Goal: Information Seeking & Learning: Learn about a topic

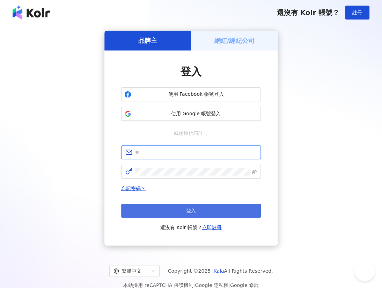
type input "**********"
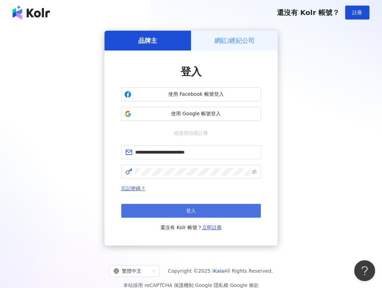
click at [207, 207] on button "登入" at bounding box center [191, 211] width 140 height 14
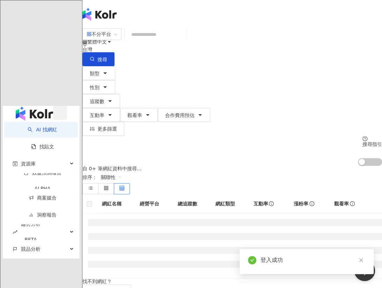
click at [60, 115] on icon "button" at bounding box center [60, 115] width 0 height 0
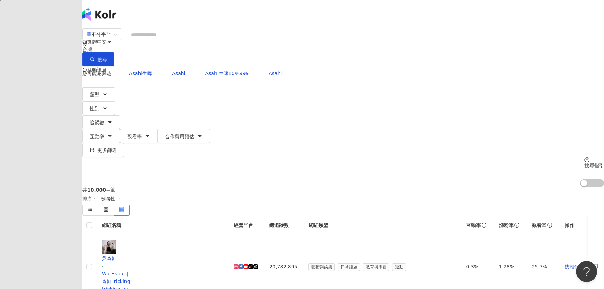
click at [104, 120] on span "追蹤數" at bounding box center [97, 123] width 15 height 6
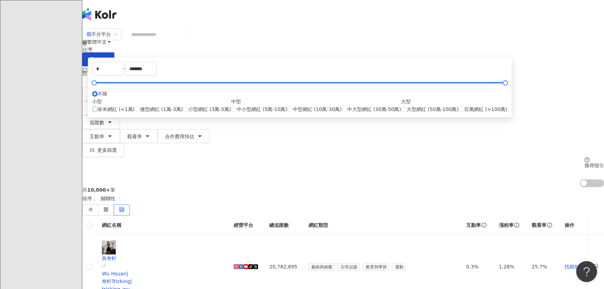
click at [135, 113] on span "奈米網紅 (<1萬)" at bounding box center [116, 109] width 37 height 8
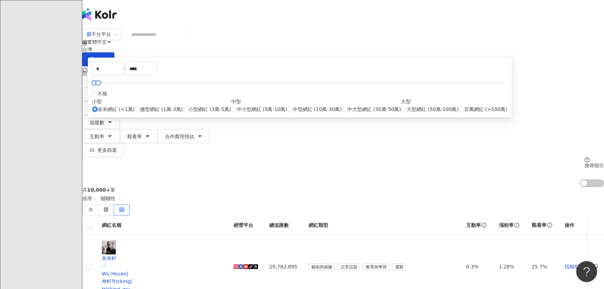
type input "****"
click at [99, 106] on span "性別" at bounding box center [95, 109] width 10 height 6
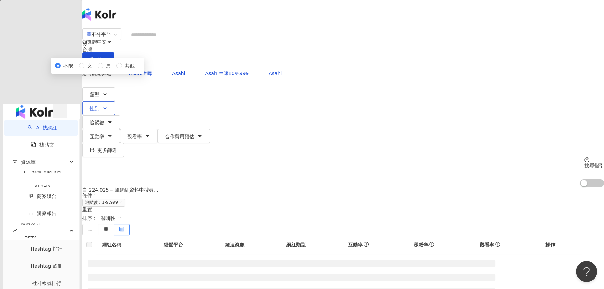
click at [108, 105] on icon "button" at bounding box center [105, 108] width 6 height 6
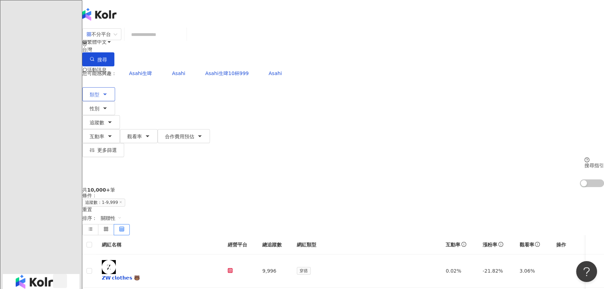
click at [115, 87] on button "類型" at bounding box center [98, 94] width 33 height 14
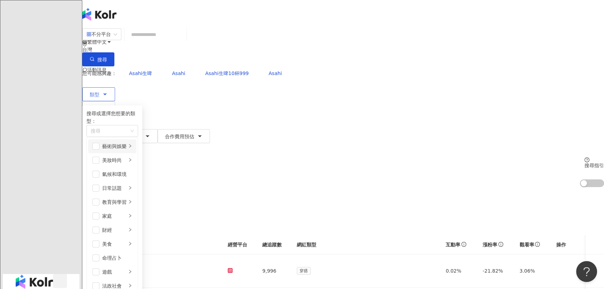
click at [127, 142] on div "藝術與娛樂" at bounding box center [114, 146] width 24 height 8
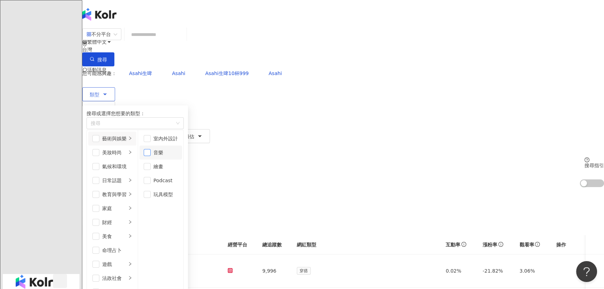
click at [151, 150] on span "button" at bounding box center [147, 152] width 7 height 7
click at [347, 187] on div "共 10,000+ 筆 條件 ： 追蹤數：1-9,999 重置 排序： 關聯性" at bounding box center [343, 211] width 522 height 48
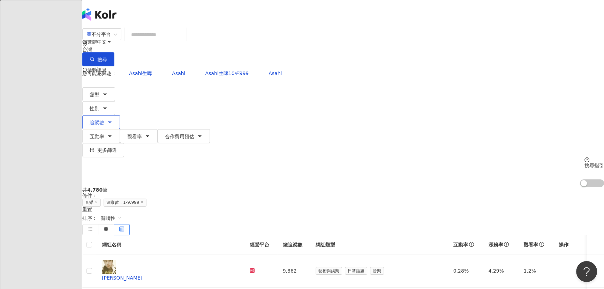
click at [113, 119] on icon "button" at bounding box center [110, 122] width 6 height 6
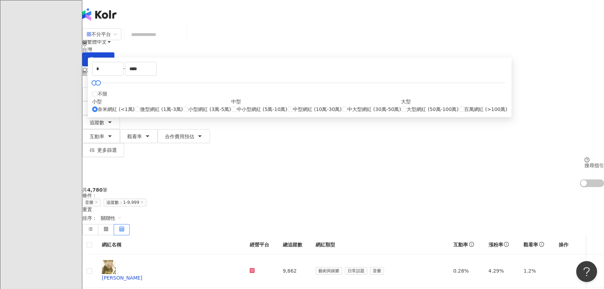
type input "*****"
type input "*"
drag, startPoint x: 220, startPoint y: 120, endPoint x: 211, endPoint y: 120, distance: 8.4
click at [96, 85] on div at bounding box center [94, 83] width 4 height 4
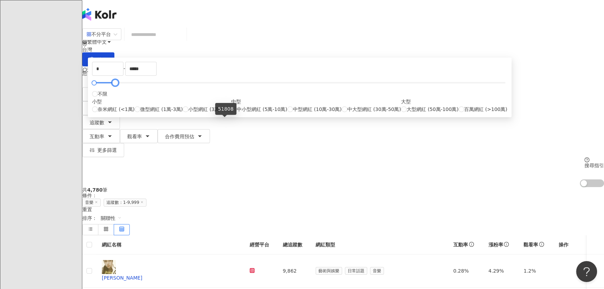
drag, startPoint x: 232, startPoint y: 122, endPoint x: 224, endPoint y: 122, distance: 8.7
click at [117, 85] on div at bounding box center [115, 83] width 4 height 4
drag, startPoint x: 314, startPoint y: 106, endPoint x: 329, endPoint y: 107, distance: 15.4
click at [156, 75] on input "*****" at bounding box center [141, 68] width 31 height 13
type input "*****"
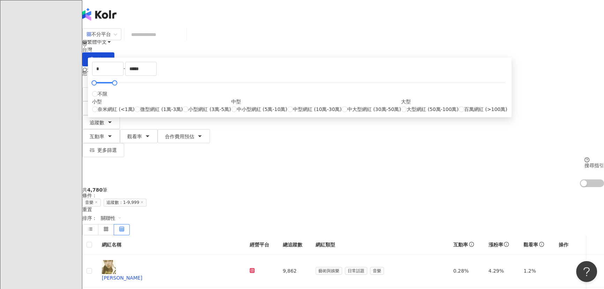
click at [381, 187] on div "共 4,780 筆 條件 ： 音樂 追蹤數：1-9,999 重置 排序： 關聯性" at bounding box center [343, 211] width 522 height 48
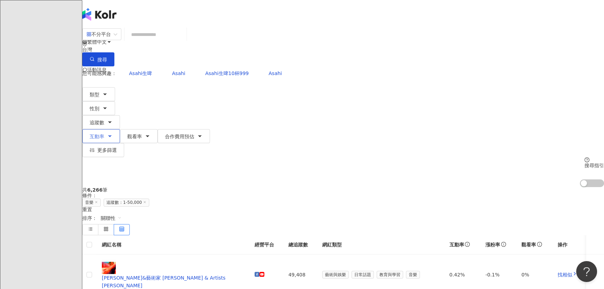
click at [120, 129] on button "互動率" at bounding box center [101, 136] width 38 height 14
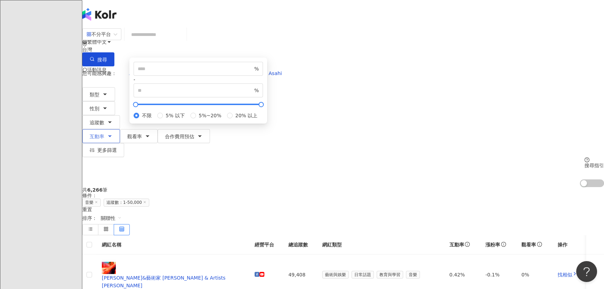
click at [120, 129] on button "互動率" at bounding box center [101, 136] width 38 height 14
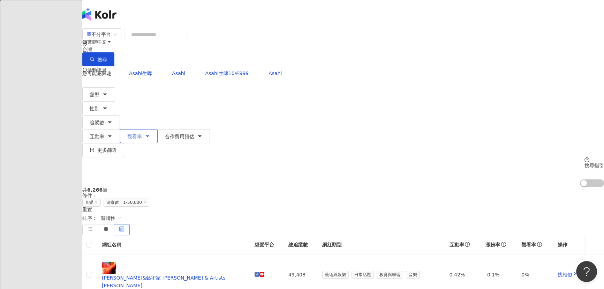
click at [142, 134] on span "觀看率" at bounding box center [134, 137] width 15 height 6
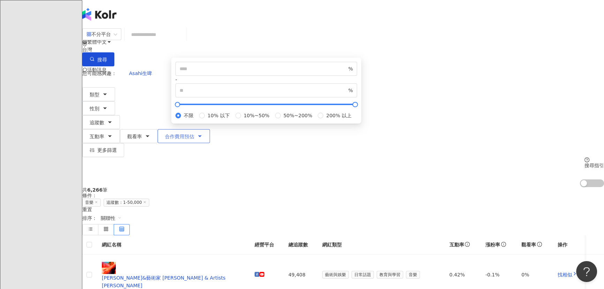
click at [194, 134] on span "合作費用預估" at bounding box center [179, 137] width 29 height 6
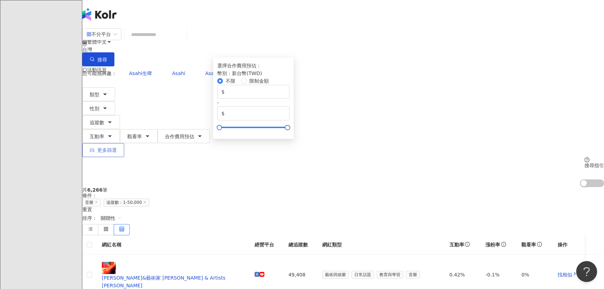
click at [117, 147] on span "更多篩選" at bounding box center [107, 150] width 20 height 6
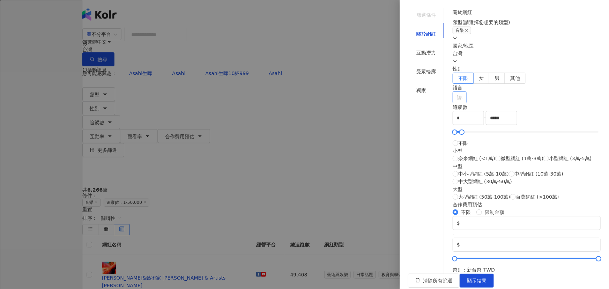
click at [381, 103] on div "請選擇或搜尋" at bounding box center [459, 97] width 14 height 12
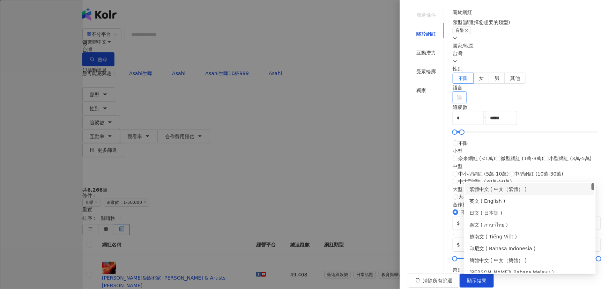
click at [381, 91] on div "語言" at bounding box center [526, 88] width 148 height 8
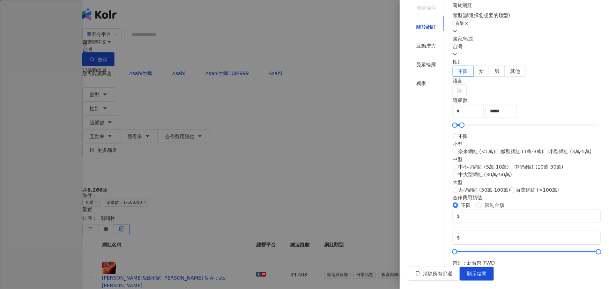
scroll to position [95, 0]
click at [381, 155] on span "奈米網紅 (<1萬)" at bounding box center [476, 152] width 37 height 8
type input "****"
click at [381, 155] on span "微型網紅 (1萬-3萬)" at bounding box center [522, 152] width 43 height 8
type input "*****"
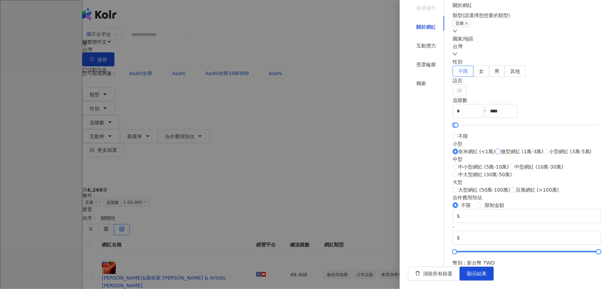
type input "*****"
click at [381, 47] on div "互動潛力" at bounding box center [426, 46] width 20 height 8
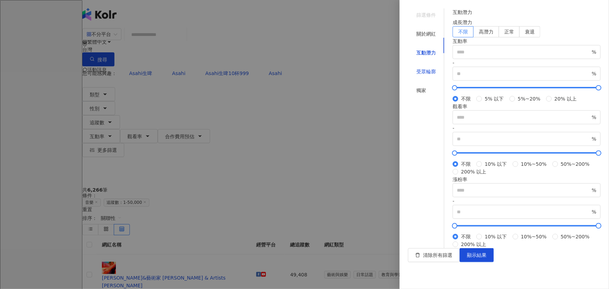
click at [381, 68] on div "受眾輪廓" at bounding box center [426, 72] width 20 height 8
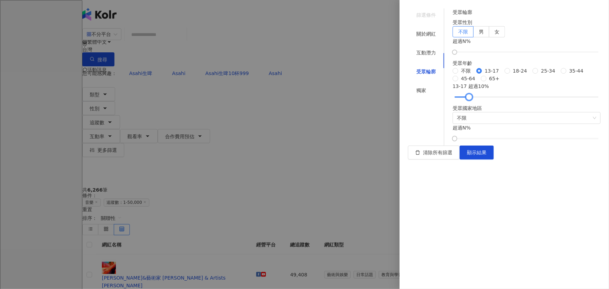
drag, startPoint x: 468, startPoint y: 178, endPoint x: 481, endPoint y: 179, distance: 12.9
click at [381, 99] on div at bounding box center [469, 97] width 4 height 4
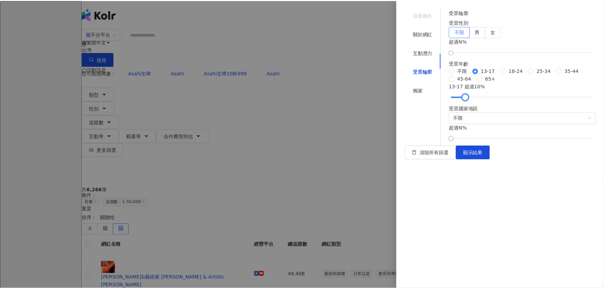
scroll to position [0, 0]
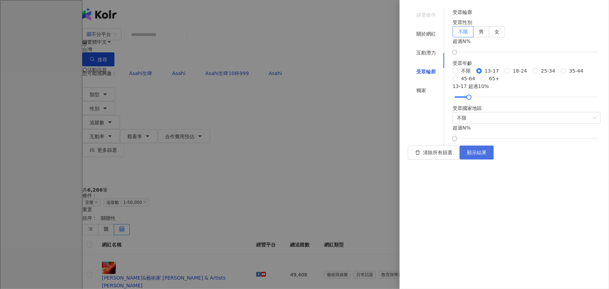
click at [381, 155] on span "顯示結果" at bounding box center [477, 153] width 20 height 6
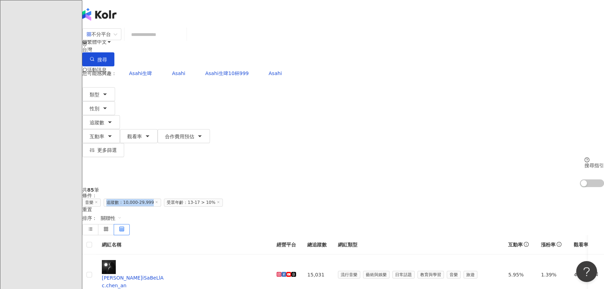
drag, startPoint x: 201, startPoint y: 107, endPoint x: 248, endPoint y: 108, distance: 47.5
click at [161, 198] on span "追蹤數：10,000-29,999" at bounding box center [133, 202] width 58 height 8
copy span "追蹤數：10,000-29,999"
click at [381, 187] on div "共 85 筆 條件 ： 音樂 追蹤數：10,000-29,999 受眾年齡：13-17 > 10% 重置 排序： 關聯性" at bounding box center [343, 211] width 522 height 48
click at [108, 91] on icon "button" at bounding box center [105, 94] width 6 height 6
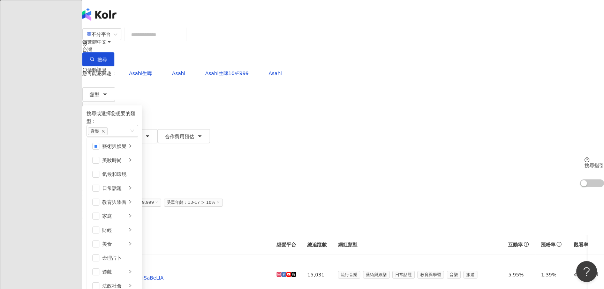
click at [381, 187] on div "共 85 筆 條件 ： 音樂 追蹤數：10,000-29,999 受眾年齡：13-17 > 10% 重置 排序： 關聯性" at bounding box center [343, 211] width 522 height 48
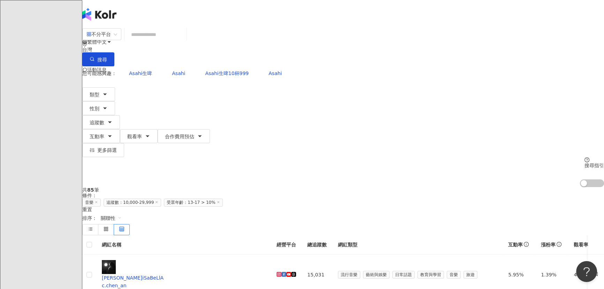
scroll to position [31, 0]
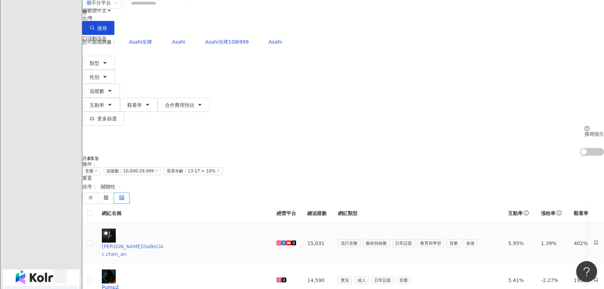
click at [218, 242] on span "張宸安iSaBeLlA" at bounding box center [184, 246] width 164 height 8
drag, startPoint x: 307, startPoint y: 121, endPoint x: 323, endPoint y: 121, distance: 16.4
click at [323, 223] on td "15,031" at bounding box center [317, 243] width 31 height 41
copy td "15,031"
drag, startPoint x: 341, startPoint y: 121, endPoint x: 358, endPoint y: 121, distance: 17.4
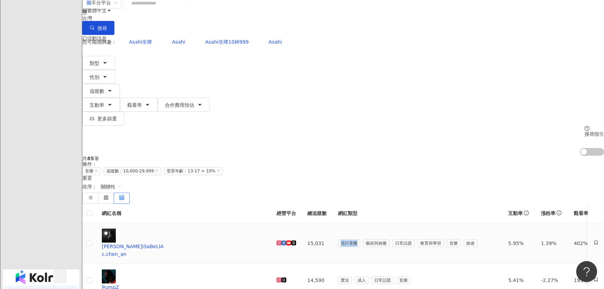
click at [358, 239] on span "流行音樂" at bounding box center [349, 243] width 22 height 8
copy span "流行音樂"
click at [161, 167] on span "追蹤數：10,000-29,999" at bounding box center [133, 171] width 58 height 8
click at [333, 175] on div "重置" at bounding box center [343, 178] width 522 height 6
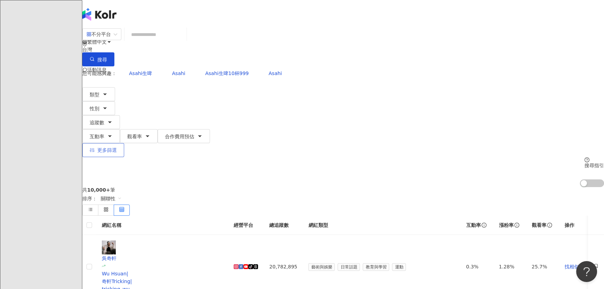
click at [124, 143] on button "更多篩選" at bounding box center [103, 150] width 42 height 14
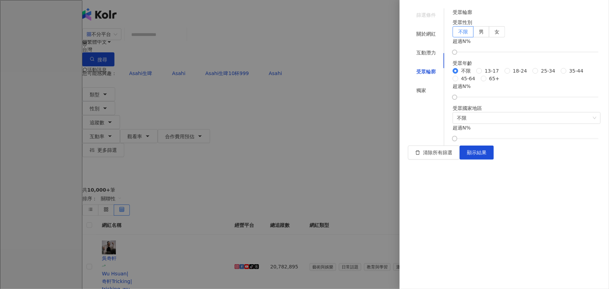
click at [381, 82] on div "不限 13-17 18-24 25-34 35-44 45-64 65+" at bounding box center [526, 74] width 148 height 15
click at [381, 75] on span "13-17" at bounding box center [492, 71] width 20 height 8
click at [381, 99] on div "13-17 超過 0 %" at bounding box center [526, 90] width 148 height 17
drag, startPoint x: 469, startPoint y: 227, endPoint x: 481, endPoint y: 229, distance: 13.1
click at [381, 99] on div at bounding box center [469, 97] width 4 height 4
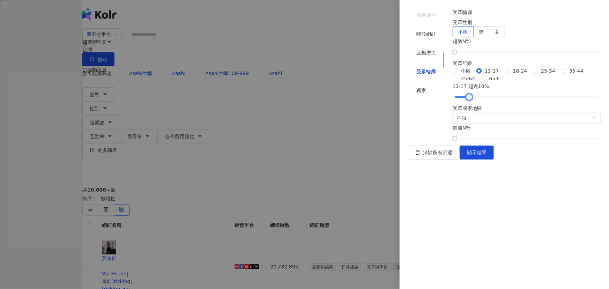
scroll to position [50, 0]
click at [381, 123] on span "不限" at bounding box center [527, 117] width 140 height 11
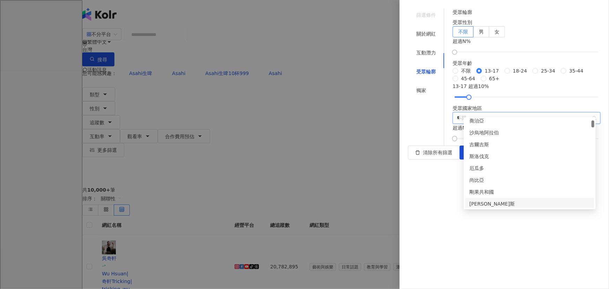
scroll to position [0, 0]
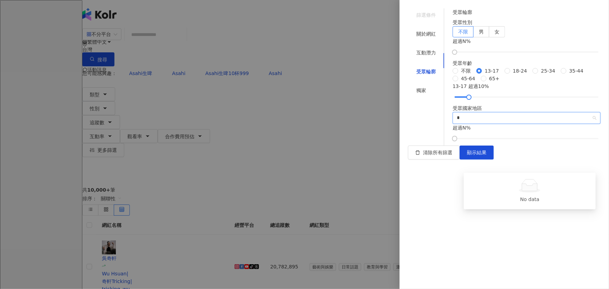
type input "**"
click at [381, 204] on div "台灣" at bounding box center [529, 202] width 121 height 8
click at [381, 47] on div "互動潛力" at bounding box center [426, 52] width 36 height 13
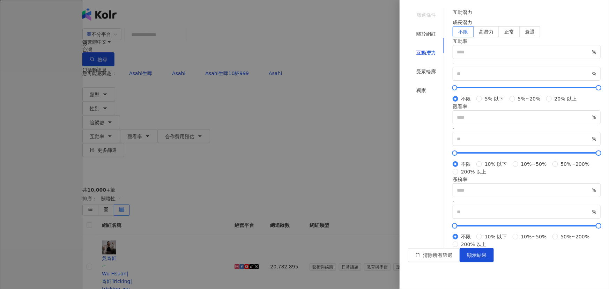
scroll to position [177, 0]
click at [381, 32] on div "關於網紅" at bounding box center [426, 34] width 20 height 8
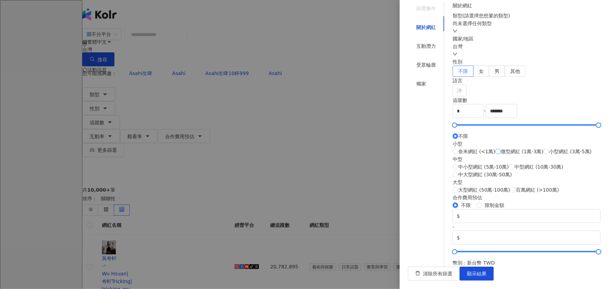
click at [381, 148] on span "微型網紅 (1萬-3萬)" at bounding box center [522, 152] width 43 height 8
type input "*****"
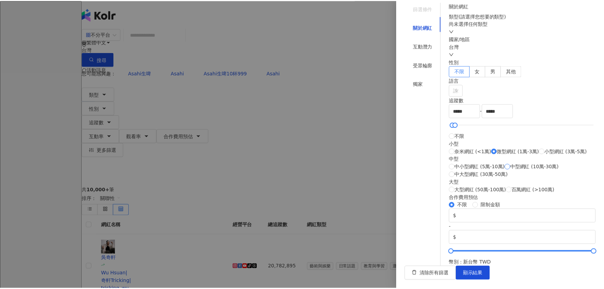
scroll to position [237, 0]
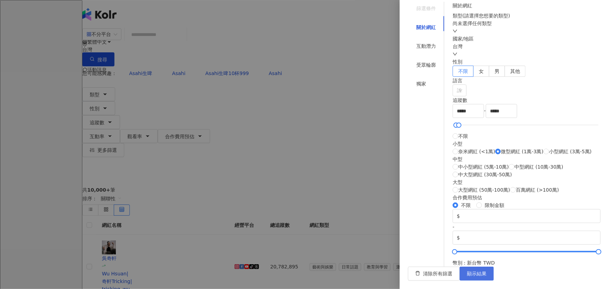
click at [381, 271] on button "顯示結果" at bounding box center [476, 274] width 34 height 14
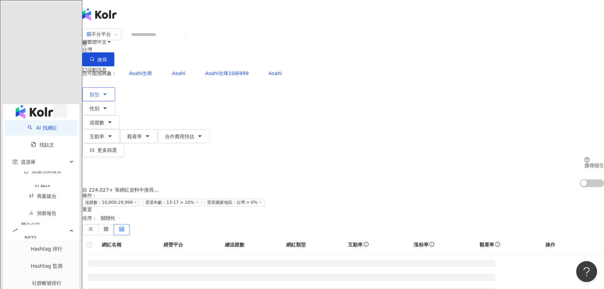
click at [115, 87] on button "類型" at bounding box center [98, 94] width 33 height 14
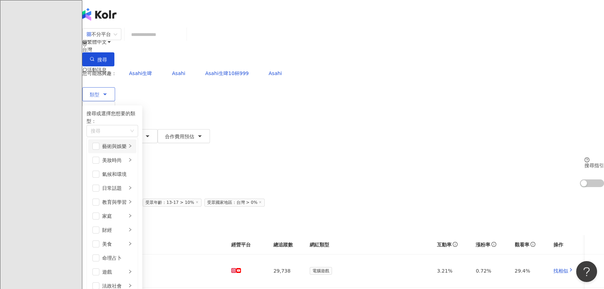
click at [127, 142] on div "藝術與娛樂" at bounding box center [114, 146] width 24 height 8
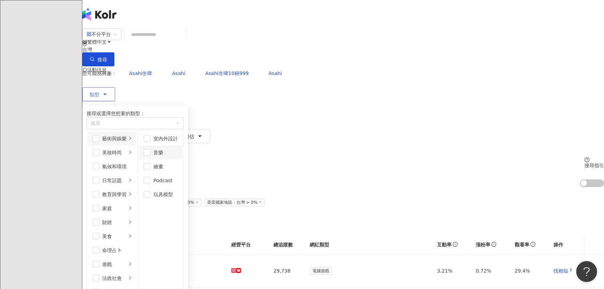
click at [178, 152] on div "音樂" at bounding box center [165, 153] width 24 height 8
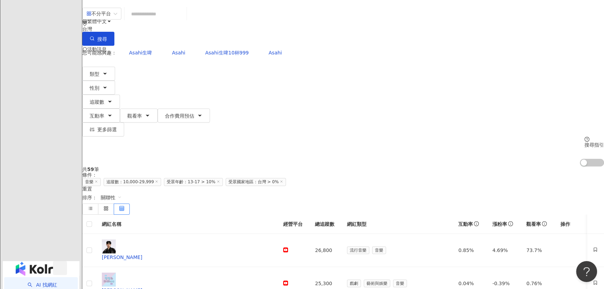
scroll to position [31, 0]
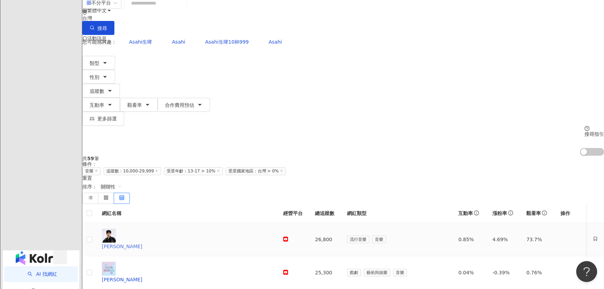
click at [197, 242] on div "齊翔 XIANG" at bounding box center [187, 246] width 170 height 8
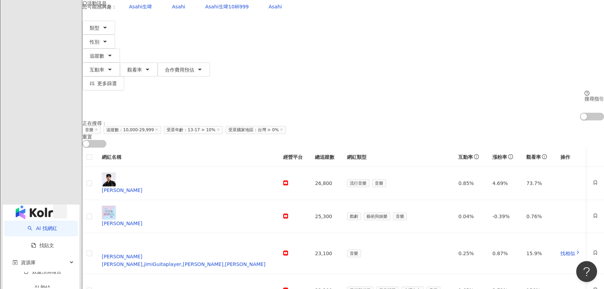
scroll to position [222, 0]
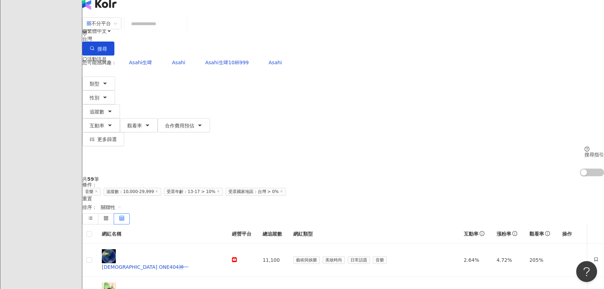
scroll to position [0, 0]
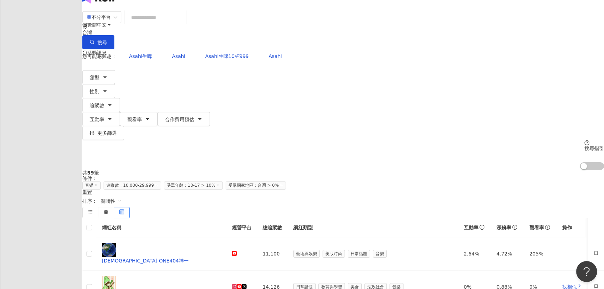
scroll to position [31, 0]
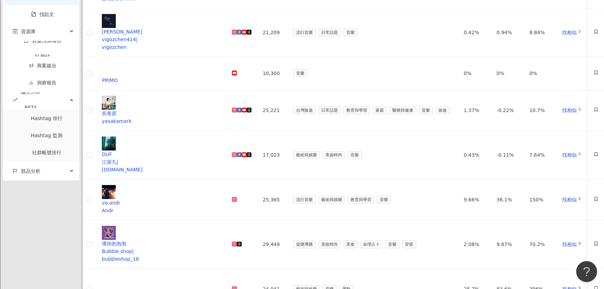
scroll to position [325, 0]
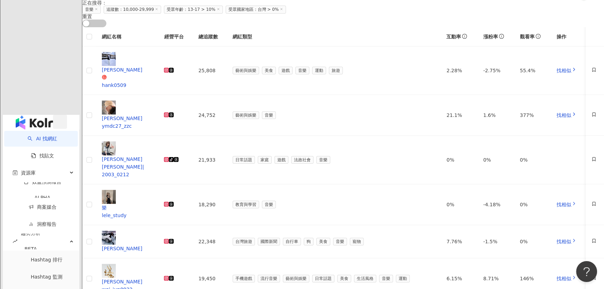
scroll to position [198, 0]
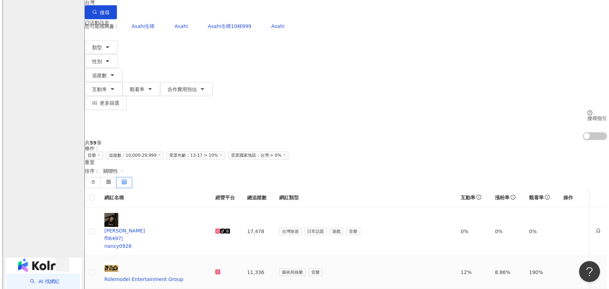
scroll to position [0, 0]
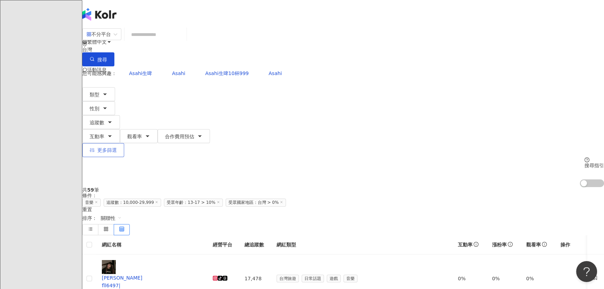
click at [124, 143] on button "更多篩選" at bounding box center [103, 150] width 42 height 14
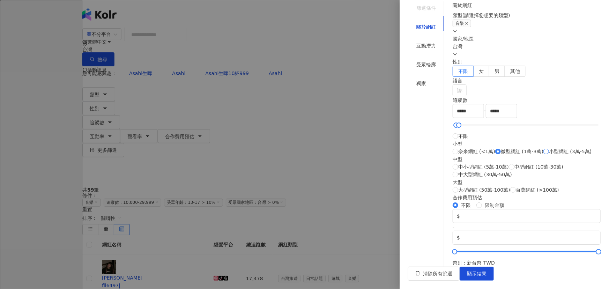
click at [381, 148] on span "小型網紅 (3萬-5萬)" at bounding box center [570, 152] width 43 height 8
type input "*****"
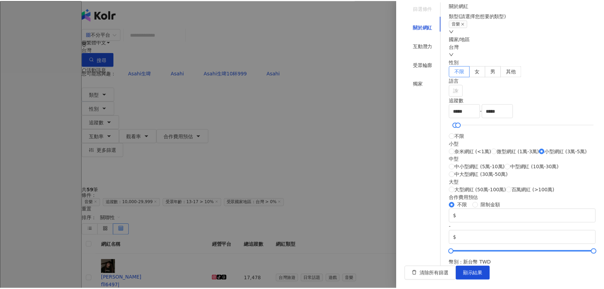
scroll to position [111, 0]
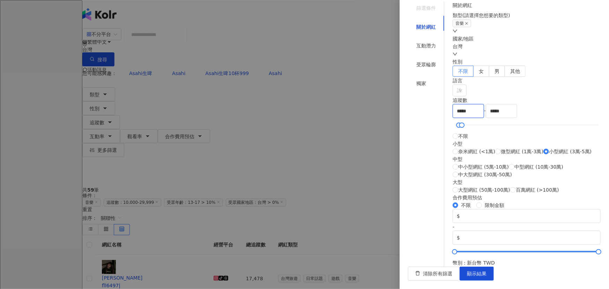
drag, startPoint x: 470, startPoint y: 108, endPoint x: 462, endPoint y: 105, distance: 8.6
click at [381, 105] on div "關於網紅 類型 ( 請選擇您想要的類型 ) 音樂 國家/地區 台灣 性別 不限 女 男 其他 語言 請選擇或搜尋 追蹤數 ***** - ***** 不限 小…" at bounding box center [526, 133] width 148 height 265
type input "*****"
click at [381, 269] on button "顯示結果" at bounding box center [476, 274] width 34 height 14
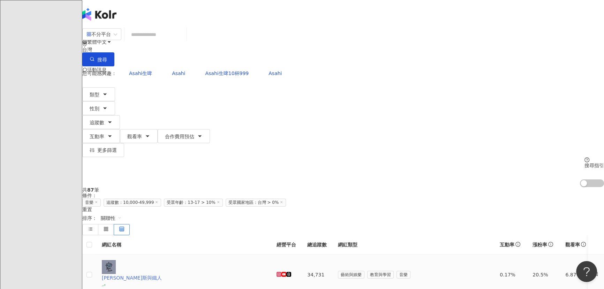
click at [202, 274] on div "布魯飛斯與鐵人" at bounding box center [184, 278] width 164 height 8
click at [108, 91] on icon "button" at bounding box center [105, 94] width 6 height 6
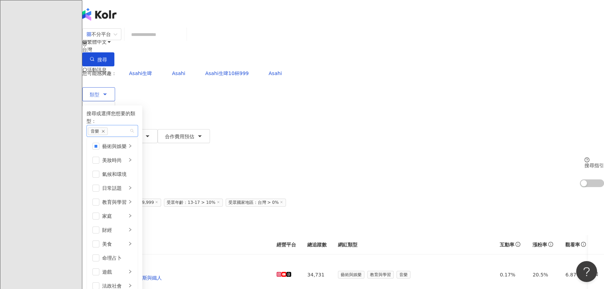
click at [129, 127] on div "音樂" at bounding box center [109, 131] width 42 height 8
type input "**"
click at [207, 140] on div "影視娛樂 / 舞蹈" at bounding box center [171, 144] width 167 height 8
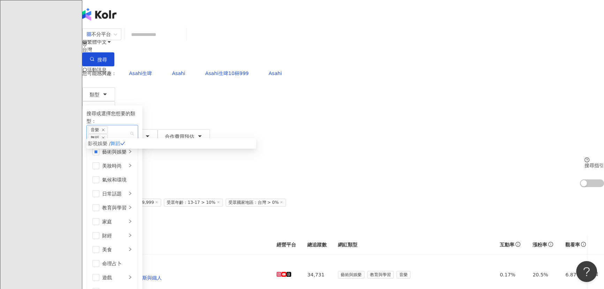
click at [381, 187] on div "共 87 筆 條件 ： 音樂 追蹤數：10,000-49,999 受眾年齡：13-17 > 10% 受眾國家地區：台灣 > 0% 重置 排序： 關聯性" at bounding box center [343, 211] width 522 height 48
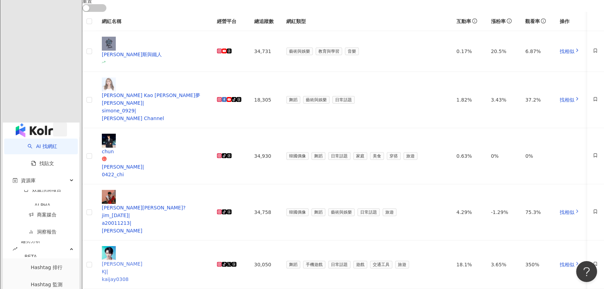
scroll to position [222, 0]
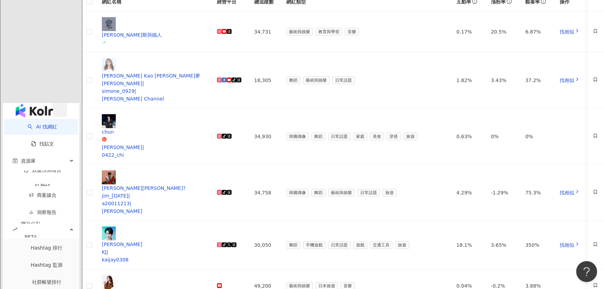
drag, startPoint x: 372, startPoint y: 260, endPoint x: 372, endPoint y: 253, distance: 7.0
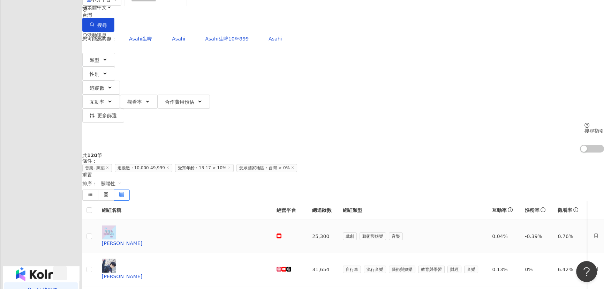
scroll to position [31, 0]
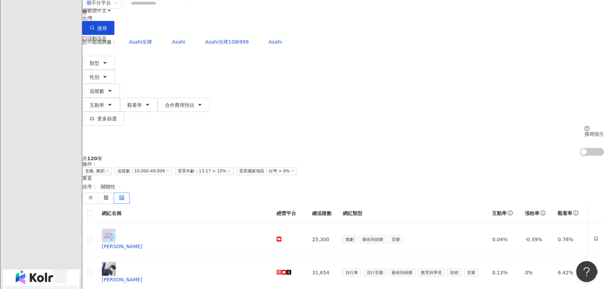
drag, startPoint x: 313, startPoint y: 223, endPoint x: 329, endPoint y: 223, distance: 16.4
copy td "27,775"
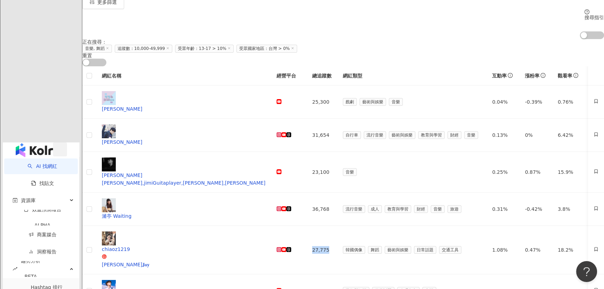
scroll to position [158, 0]
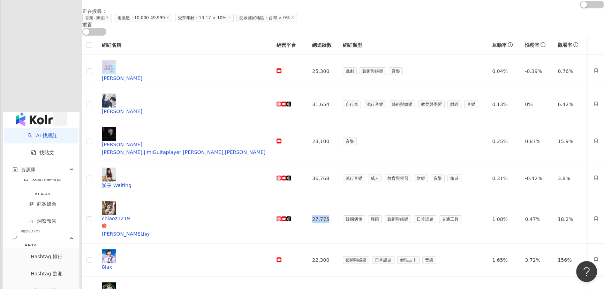
scroll to position [222, 0]
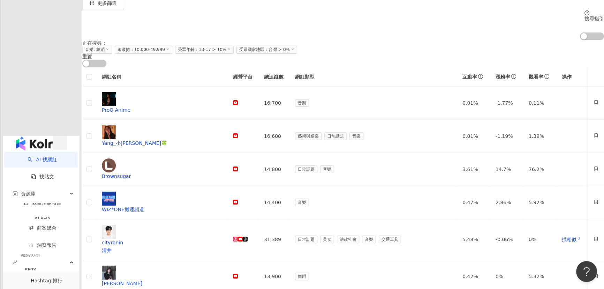
scroll to position [158, 0]
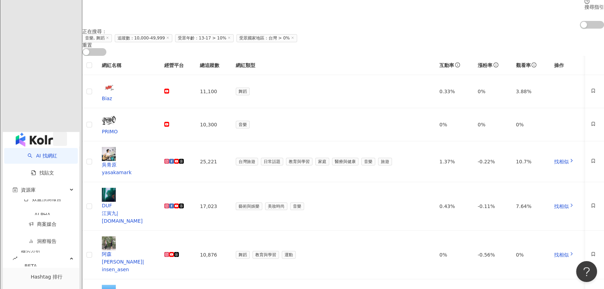
drag, startPoint x: 291, startPoint y: 200, endPoint x: 273, endPoint y: 198, distance: 17.9
copy td "48,452"
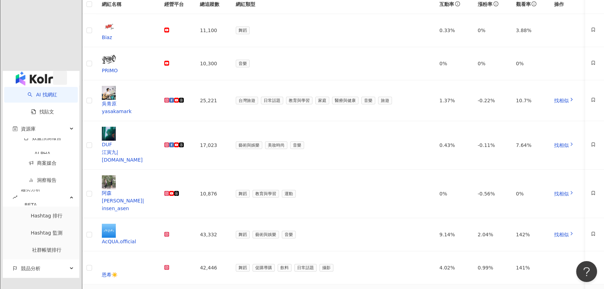
scroll to position [222, 0]
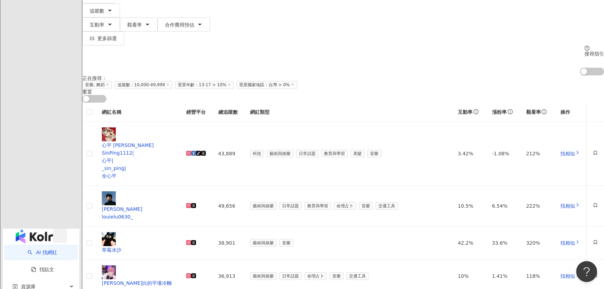
scroll to position [127, 0]
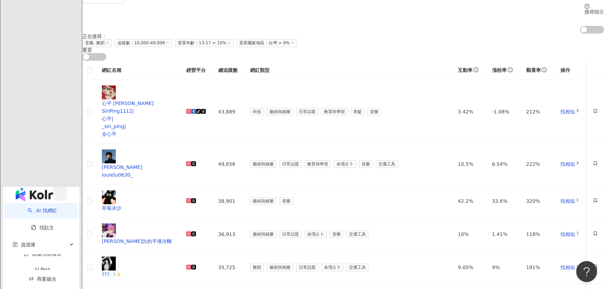
scroll to position [254, 0]
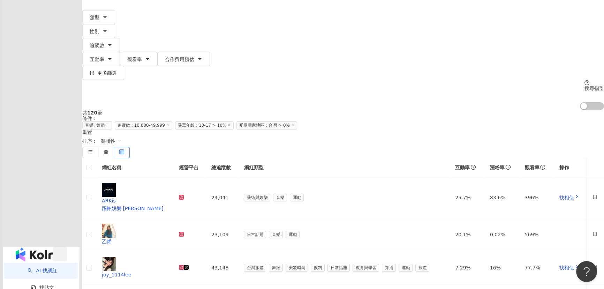
scroll to position [63, 0]
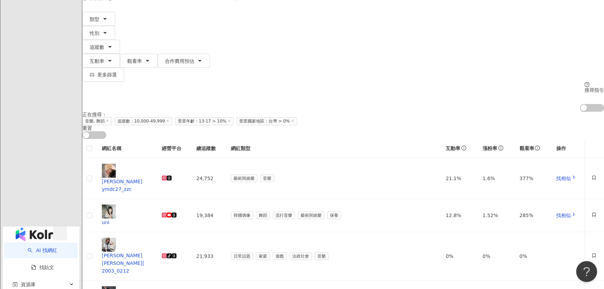
scroll to position [254, 0]
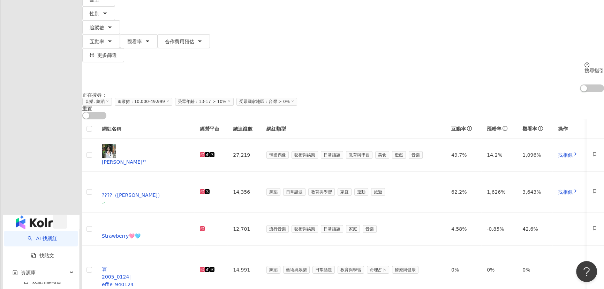
scroll to position [63, 0]
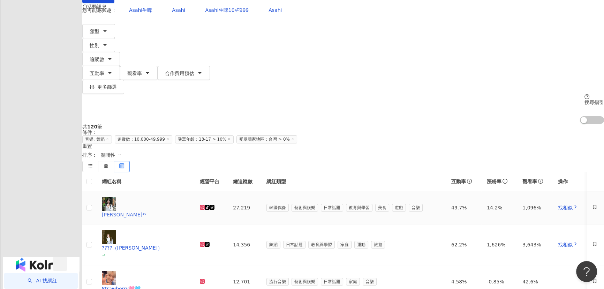
click at [179, 211] on div "田杬¹⁹" at bounding box center [145, 215] width 87 height 8
click at [182, 211] on div "田杬¹⁹" at bounding box center [145, 215] width 87 height 8
drag, startPoint x: 292, startPoint y: 90, endPoint x: 309, endPoint y: 91, distance: 17.8
click at [261, 191] on td "27,219" at bounding box center [243, 207] width 33 height 33
copy td "27,219"
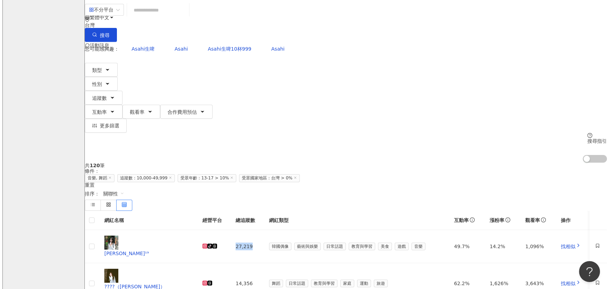
scroll to position [0, 0]
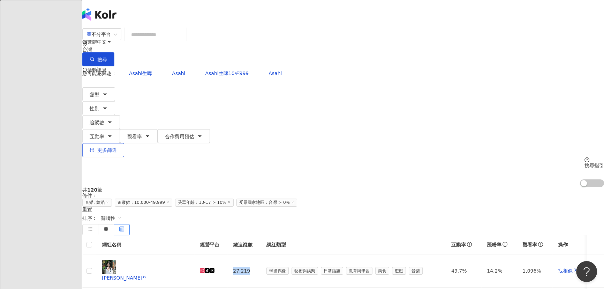
click at [117, 147] on span "更多篩選" at bounding box center [107, 150] width 20 height 6
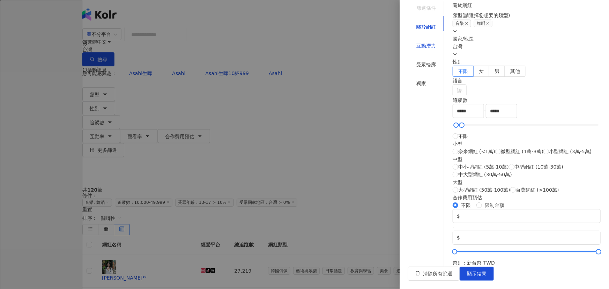
click at [381, 45] on div "互動潛力" at bounding box center [426, 46] width 20 height 8
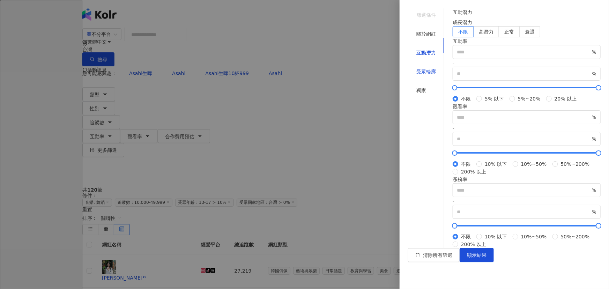
click at [381, 68] on div "受眾輪廓" at bounding box center [426, 72] width 20 height 8
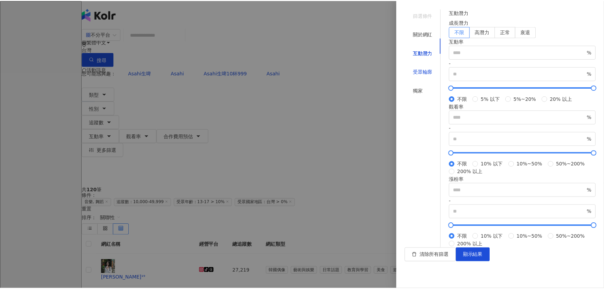
scroll to position [50, 0]
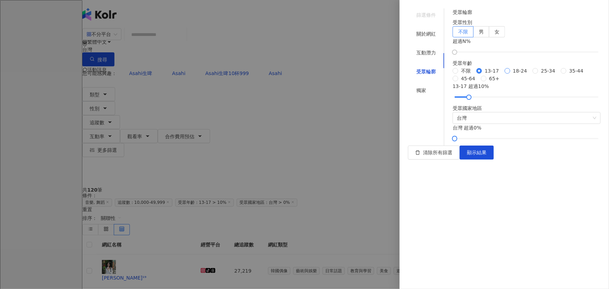
click at [381, 75] on span "18-24" at bounding box center [520, 71] width 20 height 8
click at [381, 155] on span "顯示結果" at bounding box center [477, 153] width 20 height 6
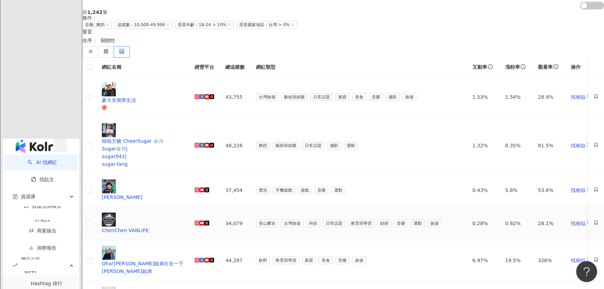
scroll to position [222, 0]
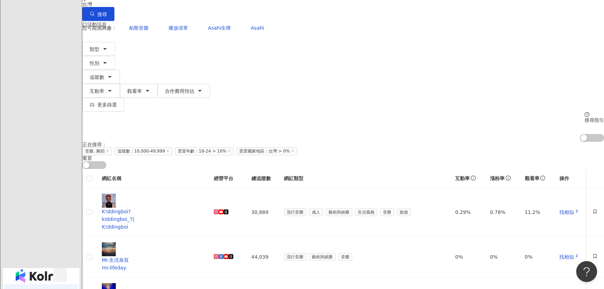
scroll to position [31, 0]
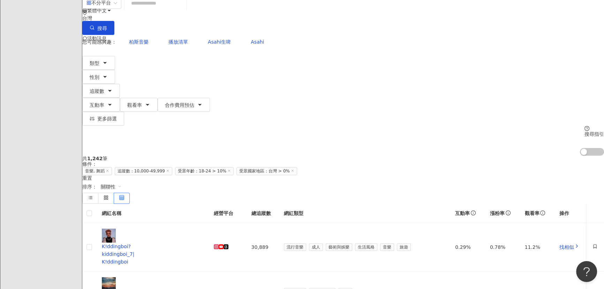
click at [188, 242] on div "K!ddingboi?" at bounding box center [152, 246] width 101 height 8
drag, startPoint x: 372, startPoint y: 122, endPoint x: 378, endPoint y: 123, distance: 6.3
click at [278, 223] on td "30,889" at bounding box center [262, 247] width 32 height 48
copy td "30,889"
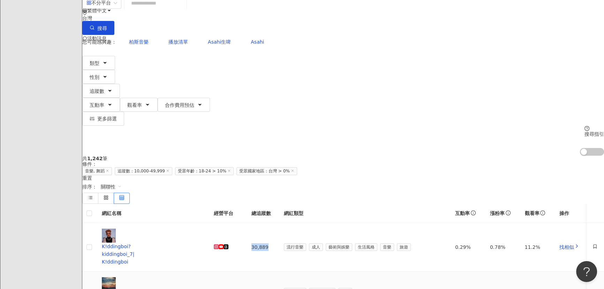
scroll to position [222, 0]
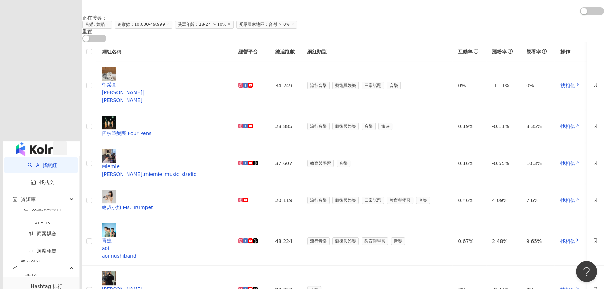
scroll to position [158, 0]
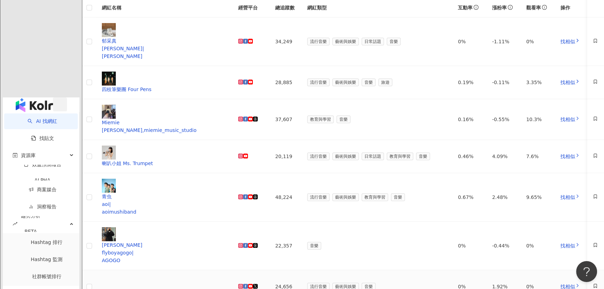
scroll to position [222, 0]
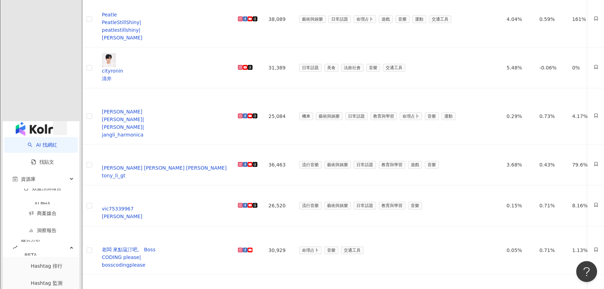
scroll to position [254, 0]
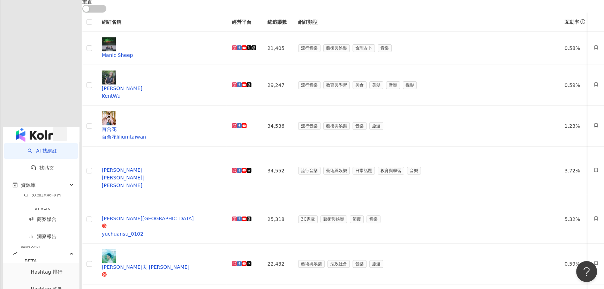
scroll to position [190, 0]
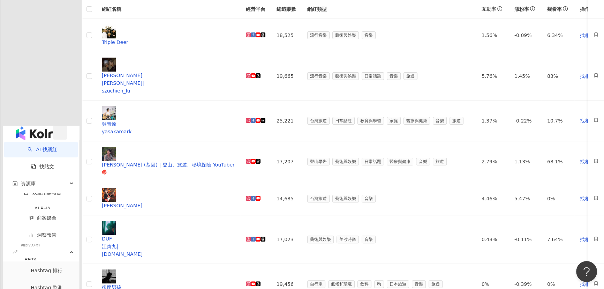
scroll to position [222, 0]
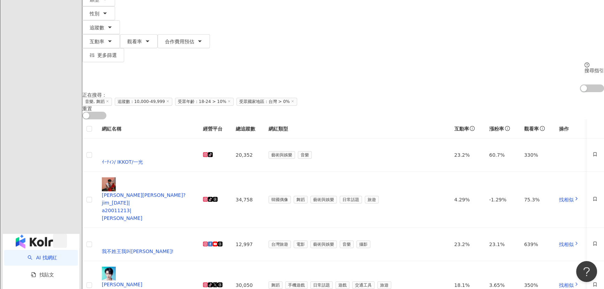
scroll to position [63, 0]
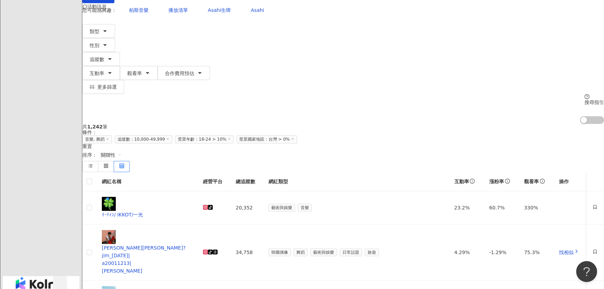
drag, startPoint x: 341, startPoint y: 167, endPoint x: 329, endPoint y: 165, distance: 12.3
copy td "30,050"
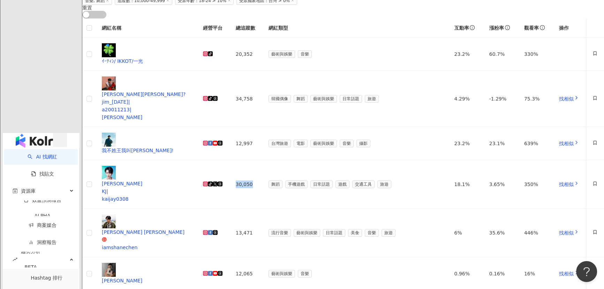
scroll to position [254, 0]
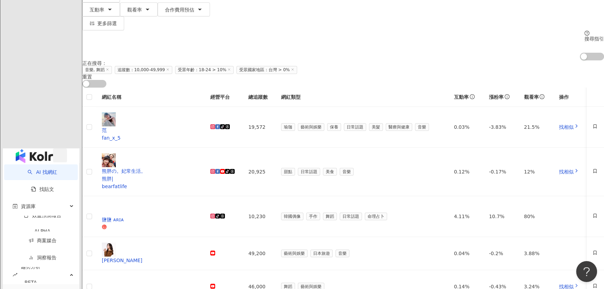
scroll to position [63, 0]
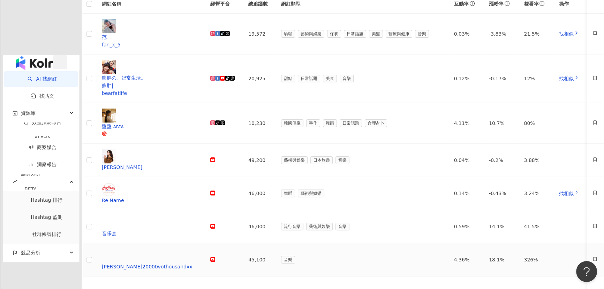
scroll to position [222, 0]
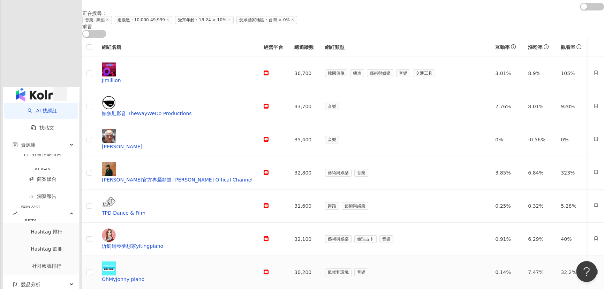
scroll to position [254, 0]
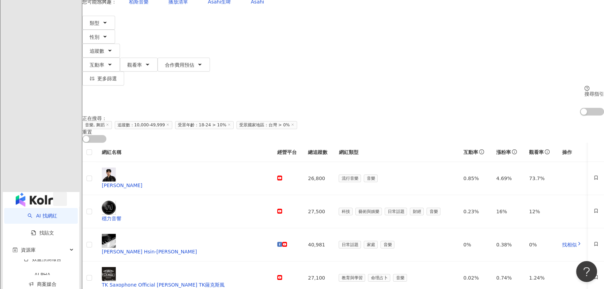
scroll to position [63, 0]
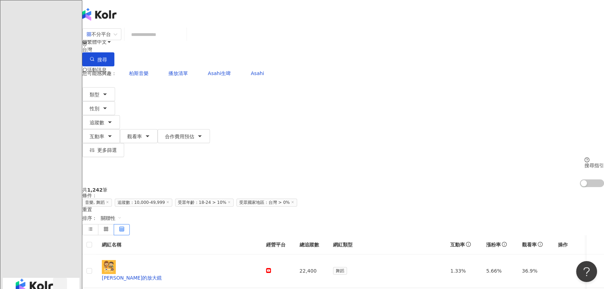
scroll to position [317, 0]
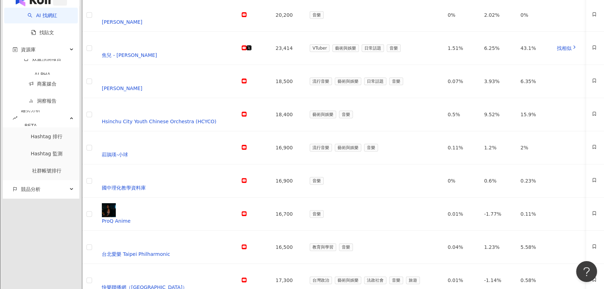
scroll to position [320, 0]
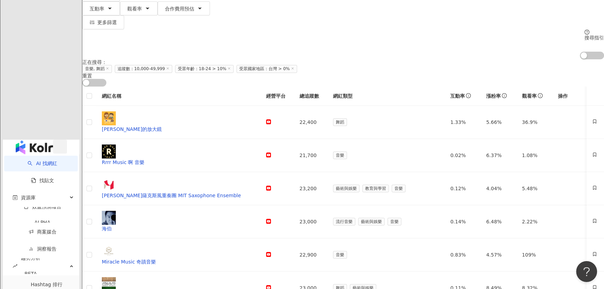
scroll to position [31, 0]
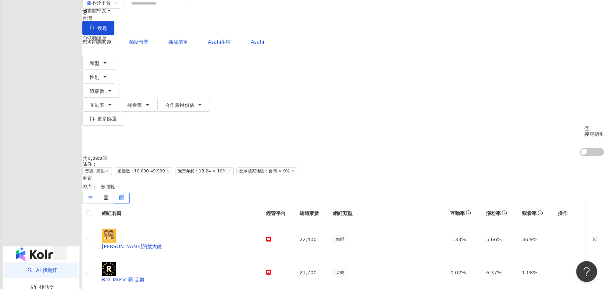
click at [98, 193] on label at bounding box center [90, 198] width 16 height 11
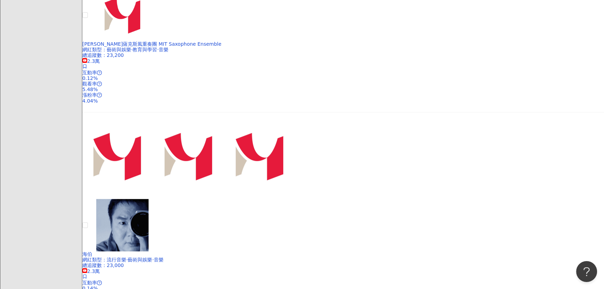
scroll to position [761, 0]
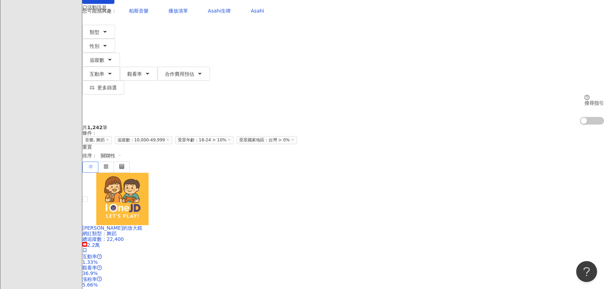
scroll to position [0, 0]
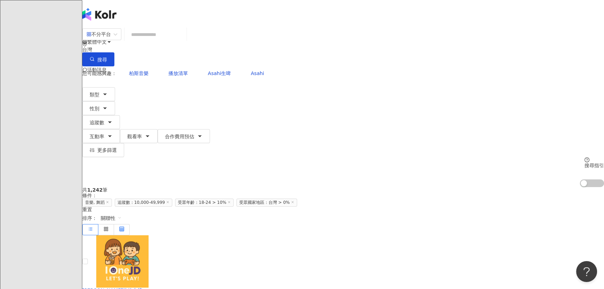
click at [124, 226] on icon at bounding box center [121, 228] width 5 height 5
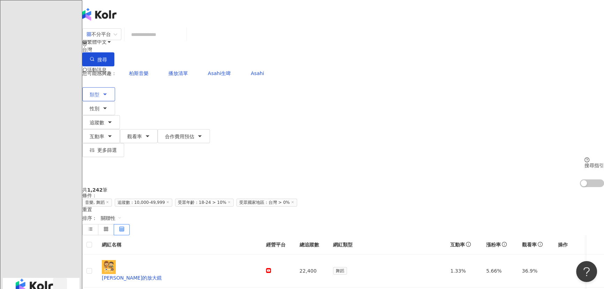
click at [108, 91] on icon "button" at bounding box center [105, 94] width 6 height 6
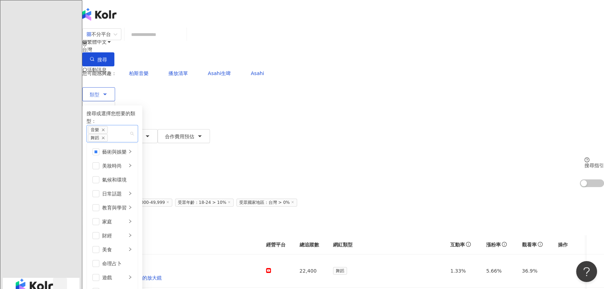
click at [129, 126] on div "音樂 舞蹈" at bounding box center [109, 134] width 42 height 16
type input "*"
click at [192, 140] on div "遊戲 / 手 機遊戲" at bounding box center [171, 144] width 167 height 8
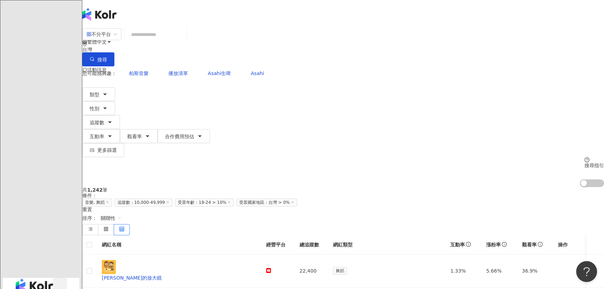
click at [381, 87] on div "不分平台 台灣 搜尋 您可能感興趣： 柏斯音樂 播放清單 Asahi生啤 Asahi 類型 搜尋或選擇您想要的類型： 音樂 舞蹈 手機遊戲 遊戲 / 手 機遊…" at bounding box center [343, 107] width 522 height 159
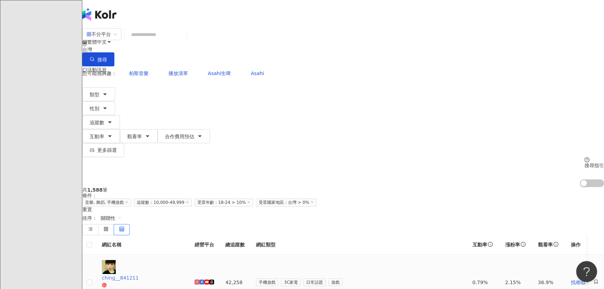
click at [183, 274] on div "ching__841211" at bounding box center [143, 278] width 82 height 8
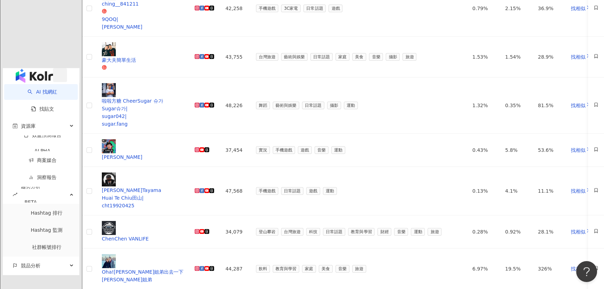
scroll to position [254, 0]
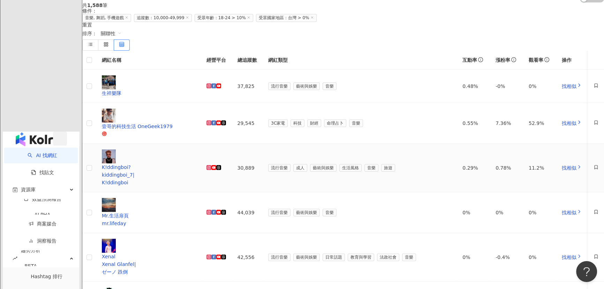
scroll to position [222, 0]
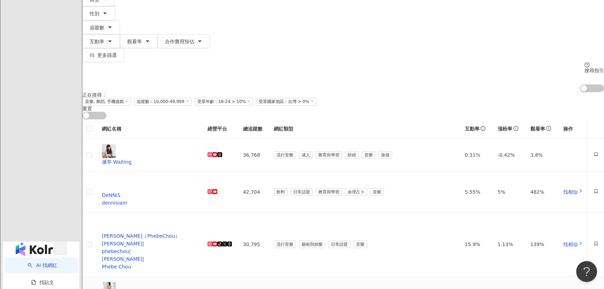
scroll to position [63, 0]
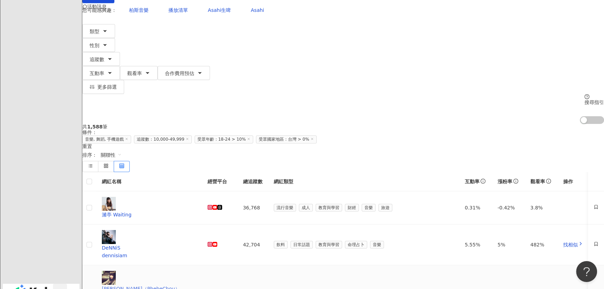
click at [196, 285] on div "周菲比（PhebeChou）" at bounding box center [149, 289] width 95 height 8
drag, startPoint x: 379, startPoint y: 143, endPoint x: 384, endPoint y: 143, distance: 5.6
copy td "30,795"
click at [268, 191] on td "36,768" at bounding box center [253, 207] width 31 height 33
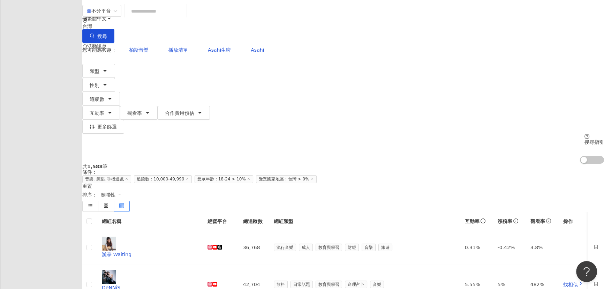
scroll to position [0, 0]
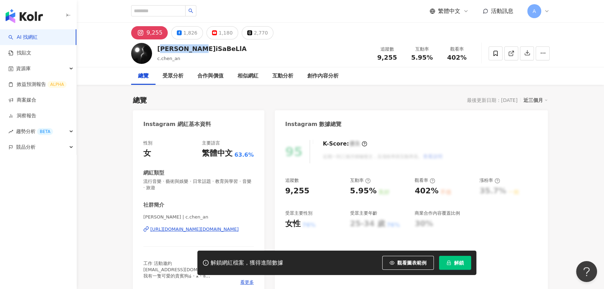
drag, startPoint x: 208, startPoint y: 48, endPoint x: 155, endPoint y: 46, distance: 52.7
click at [155, 46] on div "張宸安iSaBeLlA c.chen_an 追蹤數 9,255 互動率 5.95% 觀看率 402%" at bounding box center [340, 53] width 447 height 28
click at [215, 229] on div "https://www.instagram.com/c.chen_an/" at bounding box center [194, 229] width 88 height 6
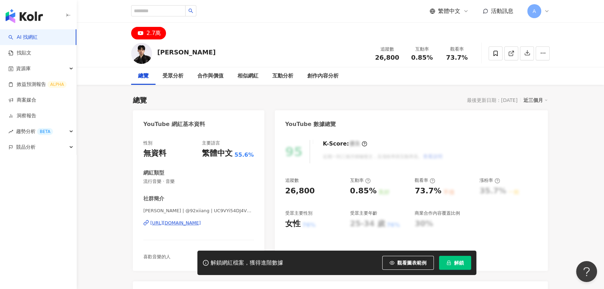
click at [188, 223] on div "https://www.youtube.com/channel/UC9VYi54DJ4VQYcwCZc_tACw" at bounding box center [175, 223] width 51 height 6
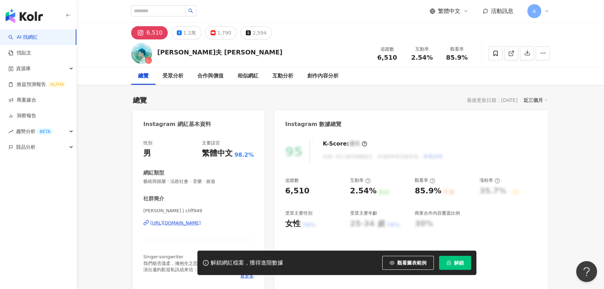
click at [186, 225] on div "https://www.instagram.com/cliff949/" at bounding box center [175, 223] width 51 height 6
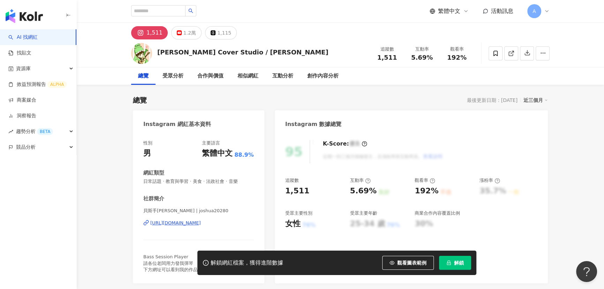
click at [201, 224] on div "https://www.instagram.com/joshua20280/" at bounding box center [175, 223] width 51 height 6
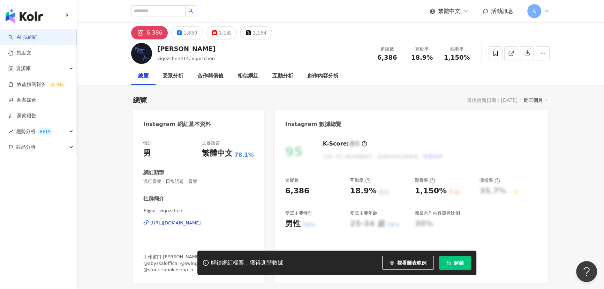
click at [189, 222] on div "https://www.instagram.com/vigozchen/" at bounding box center [175, 223] width 51 height 6
click at [156, 7] on input "search" at bounding box center [158, 10] width 54 height 11
click at [156, 13] on input "search" at bounding box center [158, 10] width 54 height 11
paste input "**"
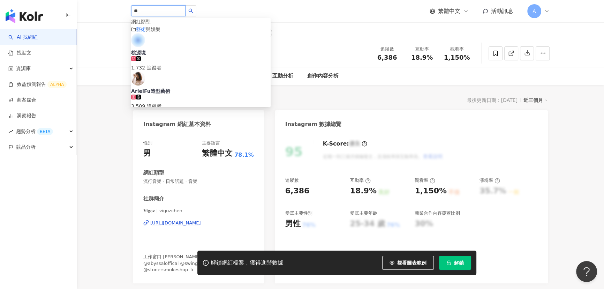
click at [153, 13] on input "**" at bounding box center [158, 10] width 54 height 11
drag, startPoint x: 152, startPoint y: 9, endPoint x: 112, endPoint y: 11, distance: 40.2
click at [112, 11] on header "** 網紅類型 藝術 與娛樂 桃源境 1,732 追蹤者 ArielFu造型藝術 3,509 追蹤者 MNA牛耳藝術 60,171 追蹤者 漫遊藝術史 14,…" at bounding box center [340, 11] width 527 height 23
paste input "*"
type input "***"
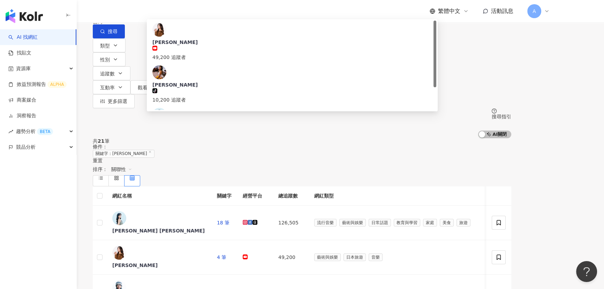
drag, startPoint x: 106, startPoint y: 213, endPoint x: 153, endPoint y: 283, distance: 84.3
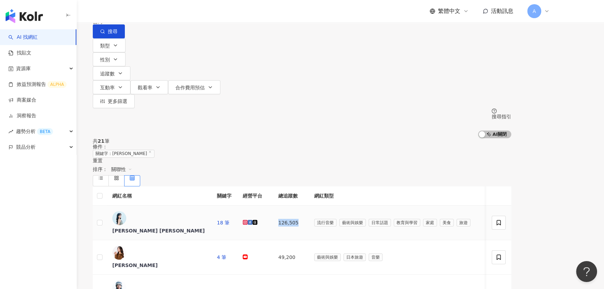
drag, startPoint x: 344, startPoint y: 150, endPoint x: 362, endPoint y: 148, distance: 17.9
click at [309, 205] on td "126,505" at bounding box center [291, 222] width 36 height 35
copy td "126,505"
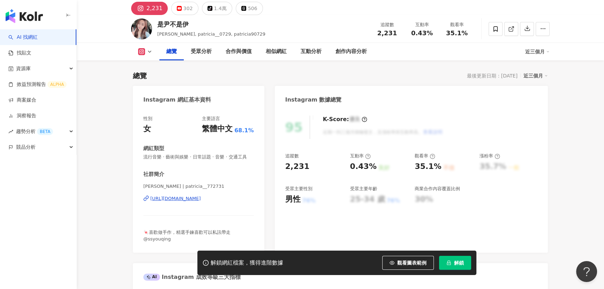
scroll to position [31, 0]
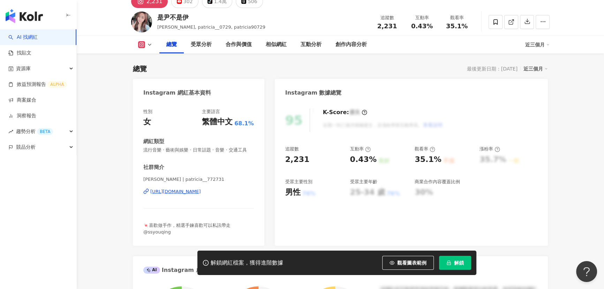
click at [201, 195] on div "https://www.instagram.com/patricia__772731/" at bounding box center [175, 191] width 51 height 6
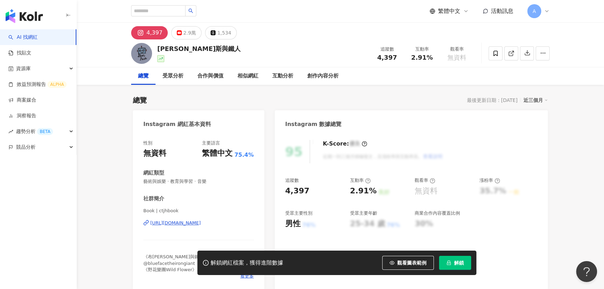
click at [201, 226] on div "[URL][DOMAIN_NAME]" at bounding box center [175, 223] width 51 height 6
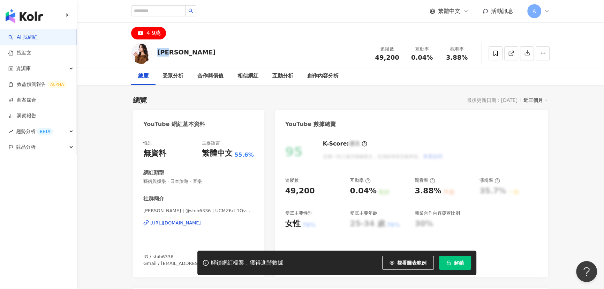
drag, startPoint x: 175, startPoint y: 52, endPoint x: 159, endPoint y: 51, distance: 16.1
click at [159, 51] on div "[PERSON_NAME]" at bounding box center [186, 52] width 58 height 9
click at [312, 54] on div "[PERSON_NAME] 追蹤數 49,200 互動率 0.04% 觀看率 3.88%" at bounding box center [340, 53] width 447 height 28
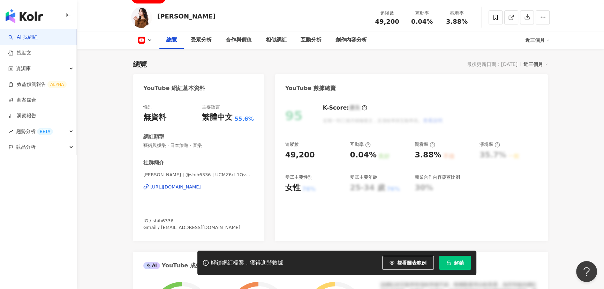
scroll to position [63, 0]
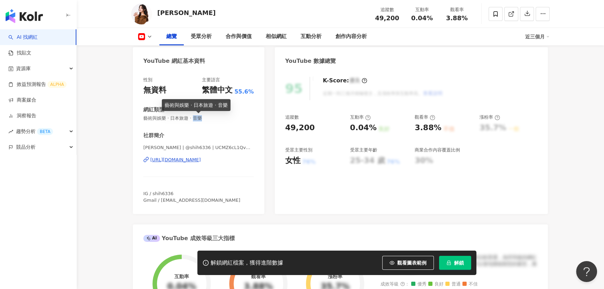
drag, startPoint x: 202, startPoint y: 118, endPoint x: 210, endPoint y: 118, distance: 8.0
click at [210, 118] on span "藝術與娛樂 · 日本旅遊 · 音樂" at bounding box center [198, 118] width 111 height 6
copy span "音樂"
drag, startPoint x: 150, startPoint y: 118, endPoint x: 141, endPoint y: 118, distance: 8.4
click at [141, 118] on div "性別 無資料 主要語言 繁體中文 55.6% 網紅類型 藝術與娛樂 · 日本旅遊 · 音樂 社群簡介 施語庭 | @shih6336 | UCMZ6cL1Qv…" at bounding box center [199, 142] width 132 height 144
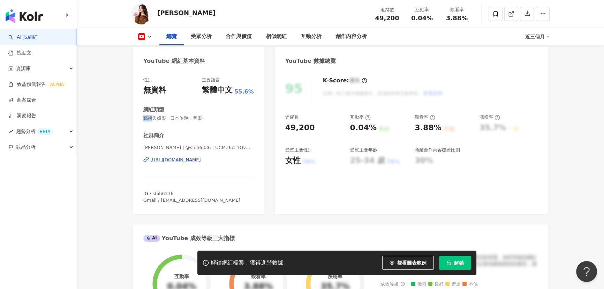
copy span "藝術"
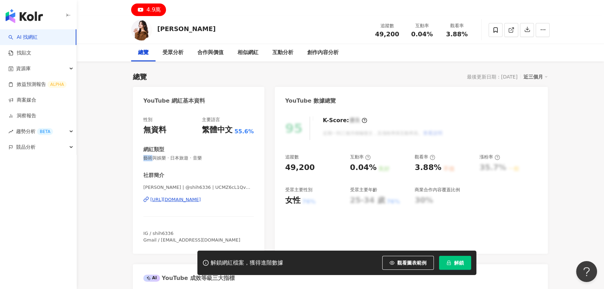
scroll to position [0, 0]
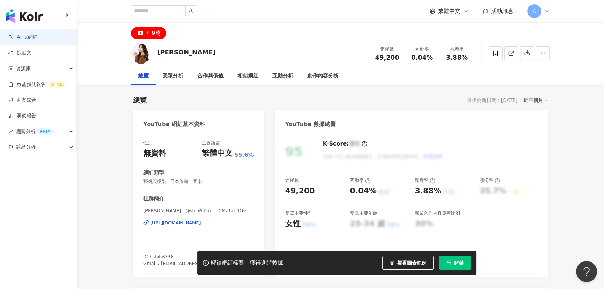
drag, startPoint x: 181, startPoint y: 55, endPoint x: 159, endPoint y: 52, distance: 22.3
click at [159, 52] on div "施語庭 追蹤數 49,200 互動率 0.04% 觀看率 3.88%" at bounding box center [340, 53] width 447 height 28
copy div "施語庭"
click at [160, 13] on input "search" at bounding box center [158, 10] width 54 height 11
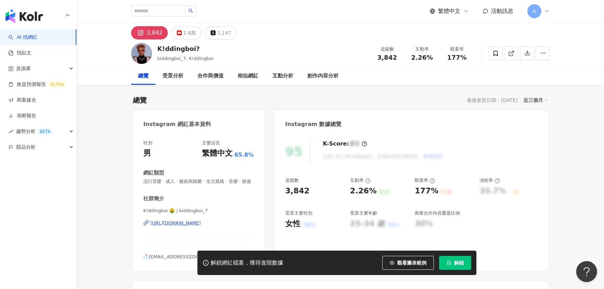
click at [201, 226] on div "[URL][DOMAIN_NAME]" at bounding box center [175, 223] width 51 height 6
drag, startPoint x: 187, startPoint y: 45, endPoint x: 156, endPoint y: 44, distance: 31.1
click at [156, 44] on div "K!ddingboi? kiddingboi_7, K!ddingboi 追蹤數 3,842 互動率 2.26% 觀看率 177%" at bounding box center [340, 53] width 447 height 28
copy div "K!ddingboi?"
click at [170, 226] on div "[URL][DOMAIN_NAME]" at bounding box center [175, 223] width 51 height 6
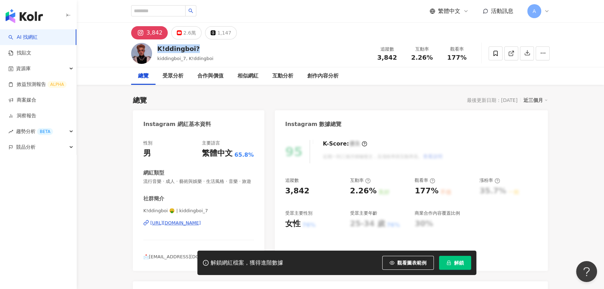
drag, startPoint x: 82, startPoint y: 187, endPoint x: 135, endPoint y: 14, distance: 180.7
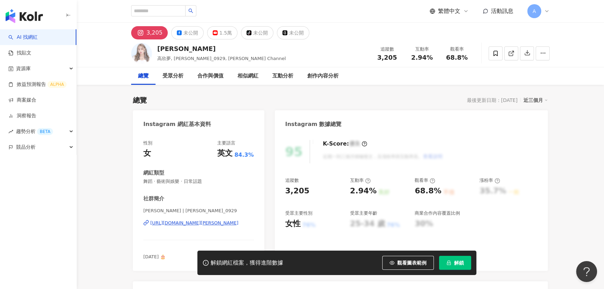
click at [208, 220] on div "https://www.instagram.com/simone_0929/" at bounding box center [194, 223] width 88 height 6
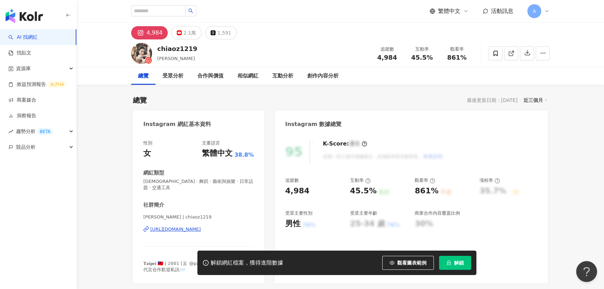
drag, startPoint x: 190, startPoint y: 201, endPoint x: 187, endPoint y: 227, distance: 27.0
click at [187, 227] on div "https://www.instagram.com/chiaoz1219/" at bounding box center [175, 229] width 51 height 6
drag, startPoint x: 140, startPoint y: 219, endPoint x: 159, endPoint y: 217, distance: 18.9
click at [159, 217] on div "性別 女 主要語言 繁體中文 38.8% 網紅類型 韓國偶像 · 舞蹈 · 藝術與娛樂 · 日常話題 · 交通工具 社群簡介 喬喬𝐉𝐨𝐲🤍 | chiaoz1…" at bounding box center [199, 208] width 132 height 150
copy span "喬喬𝐉𝐨𝐲🤍 |"
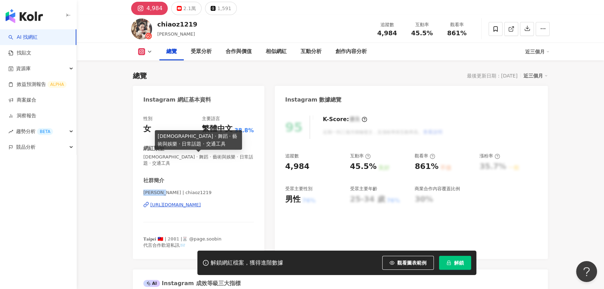
scroll to position [63, 0]
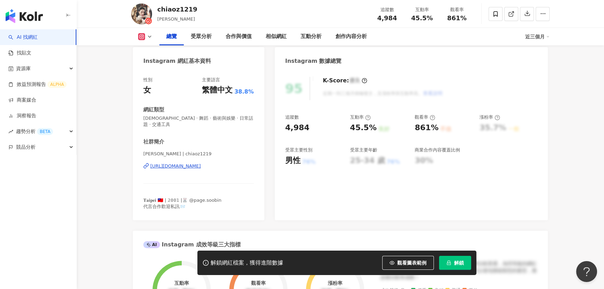
drag, startPoint x: 219, startPoint y: 162, endPoint x: 217, endPoint y: 166, distance: 4.8
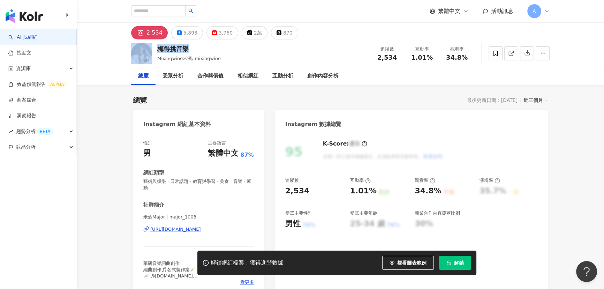
drag, startPoint x: 194, startPoint y: 49, endPoint x: 196, endPoint y: 227, distance: 178.3
click at [154, 49] on div "梅得挑音樂 Mixingwine米酒, mixingwine 追蹤數 2,534 互動率 1.01% 觀看率 34.8%" at bounding box center [340, 53] width 447 height 28
copy div "梅得挑音樂"
click at [174, 230] on div "https://www.instagram.com/major_1003/" at bounding box center [175, 229] width 51 height 6
click at [222, 96] on div "總覽 最後更新日期：2025/9/2 近三個月" at bounding box center [340, 100] width 415 height 10
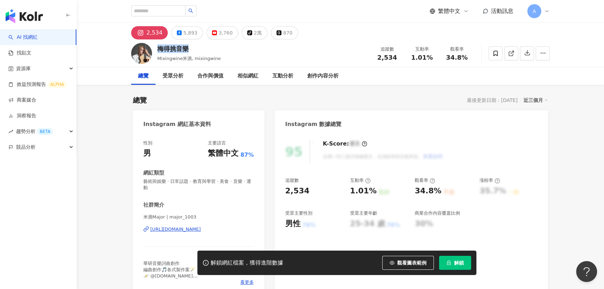
drag, startPoint x: 187, startPoint y: 48, endPoint x: 156, endPoint y: 44, distance: 31.0
click at [156, 44] on div "梅得挑音樂 Mixingwine米酒, mixingwine 追蹤數 2,534 互動率 1.01% 觀看率 34.8%" at bounding box center [340, 53] width 447 height 28
copy div "梅得挑音樂"
click at [165, 12] on input "search" at bounding box center [158, 10] width 54 height 11
paste input "*****"
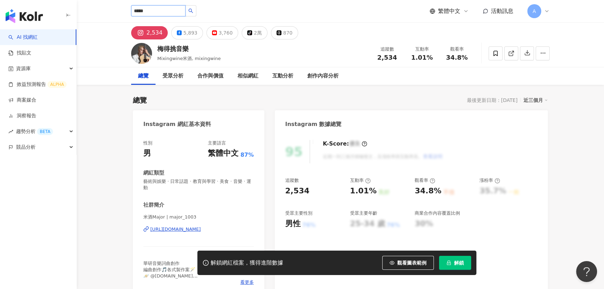
type input "*****"
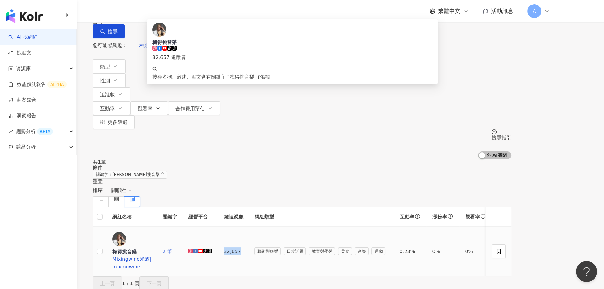
drag, startPoint x: 316, startPoint y: 154, endPoint x: 334, endPoint y: 155, distance: 18.2
click at [249, 226] on td "32,657" at bounding box center [233, 251] width 31 height 50
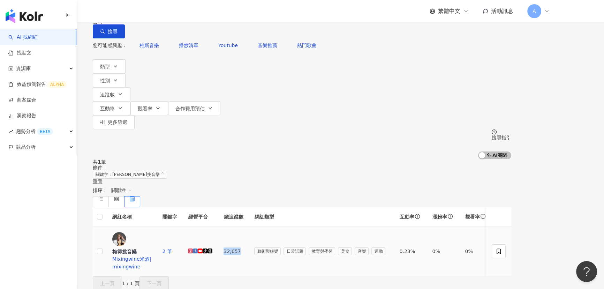
click at [249, 226] on td "32,657" at bounding box center [233, 251] width 31 height 50
drag, startPoint x: 329, startPoint y: 153, endPoint x: 317, endPoint y: 153, distance: 11.5
click at [249, 226] on td "32,657" at bounding box center [233, 251] width 31 height 50
copy td "32,657"
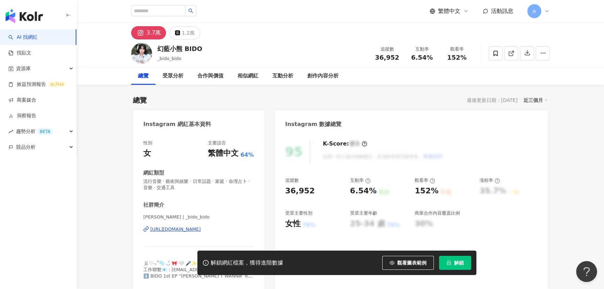
click at [201, 229] on div "[URL][DOMAIN_NAME]" at bounding box center [175, 229] width 51 height 6
drag, startPoint x: 159, startPoint y: 48, endPoint x: 202, endPoint y: 49, distance: 42.6
click at [202, 49] on div "幻藍小熊 BIDO _bido_bido 追蹤數 36,952 互動率 6.54% 觀看率 152%" at bounding box center [340, 53] width 447 height 28
copy div "幻藍小熊 BIDO"
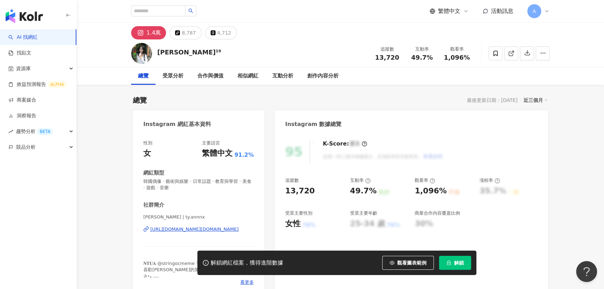
click at [215, 230] on div "https://www.instagram.com/ty.annnx/" at bounding box center [194, 229] width 88 height 6
drag, startPoint x: 176, startPoint y: 53, endPoint x: 156, endPoint y: 52, distance: 20.2
click at [156, 52] on div "田杬¹⁹ 追蹤數 13,720 互動率 49.7% 觀看率 1,096%" at bounding box center [340, 53] width 447 height 28
copy div "田杬¹⁹"
drag, startPoint x: 144, startPoint y: 219, endPoint x: 152, endPoint y: 219, distance: 7.3
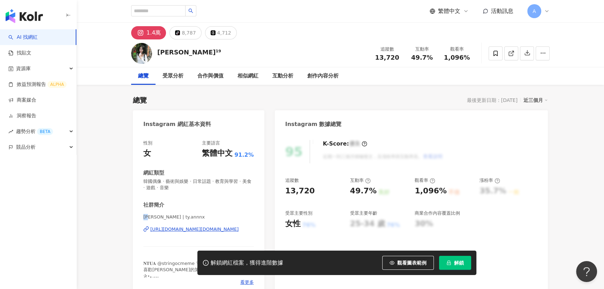
click at [152, 219] on div "性別 女 主要語言 繁體中文 91.2% 網紅類型 韓國偶像 · 藝術與娛樂 · 日常話題 · 教育與學習 · 美食 · 遊戲 · 音樂 社群簡介 田杬 | …" at bounding box center [199, 214] width 132 height 163
copy span "田杬"
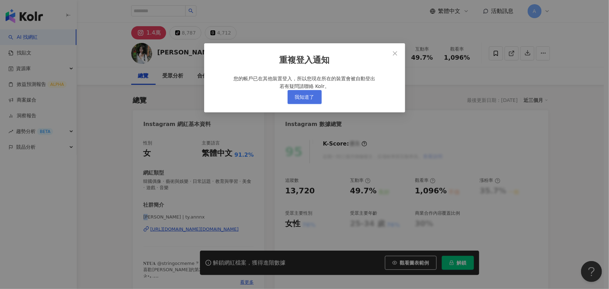
click at [305, 100] on span "我知道了" at bounding box center [305, 97] width 20 height 6
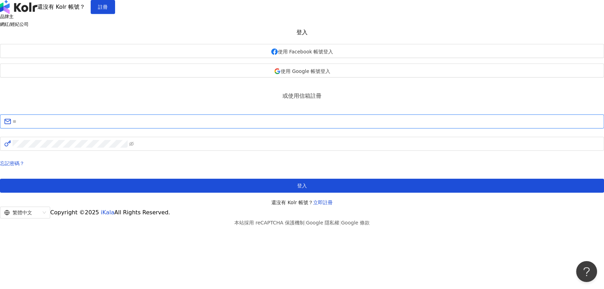
type input "**********"
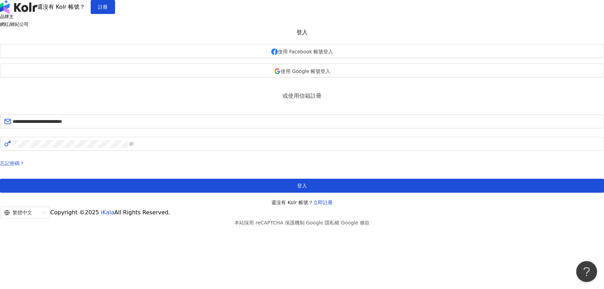
click at [300, 204] on div at bounding box center [300, 204] width 0 height 0
click at [291, 203] on div "忘記密碼？ 登入 還沒有 Kolr 帳號？ 立即註冊" at bounding box center [302, 182] width 604 height 47
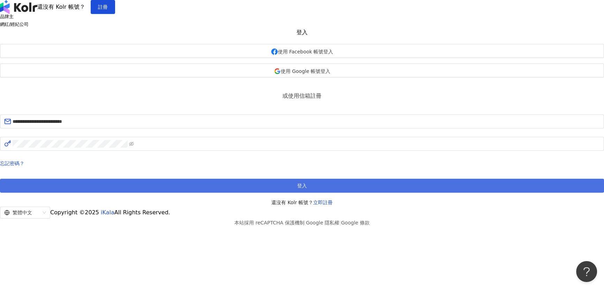
click at [285, 193] on button "登入" at bounding box center [302, 186] width 604 height 14
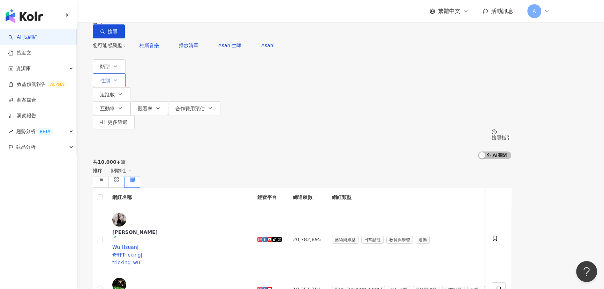
click at [110, 78] on span "性別" at bounding box center [105, 81] width 10 height 6
click at [126, 72] on button "類型" at bounding box center [109, 66] width 33 height 14
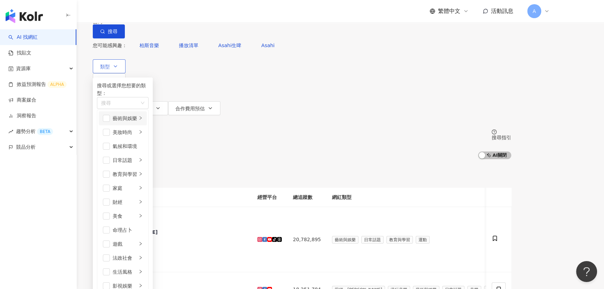
click at [137, 122] on div "藝術與娛樂" at bounding box center [125, 118] width 24 height 8
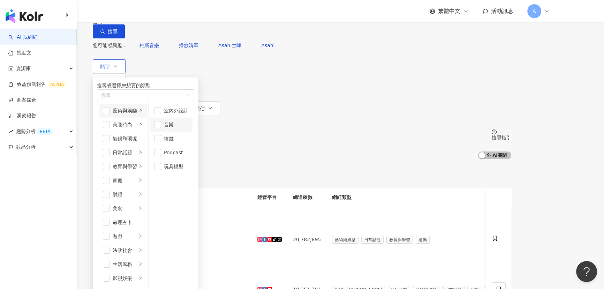
click at [188, 128] on div "音樂" at bounding box center [176, 125] width 24 height 8
click at [186, 99] on div "音樂" at bounding box center [141, 95] width 87 height 8
type input "**"
click at [193, 112] on div "影視娛樂 / 舞蹈" at bounding box center [181, 108] width 167 height 8
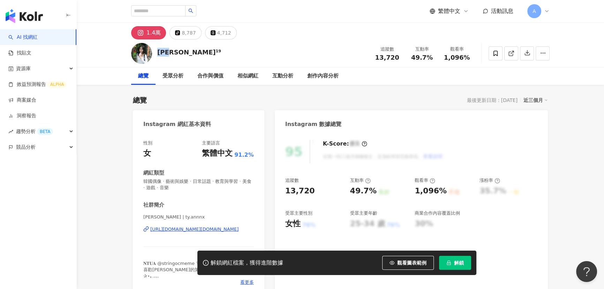
drag, startPoint x: 171, startPoint y: 53, endPoint x: 157, endPoint y: 52, distance: 13.7
click at [157, 52] on div "田杬¹⁹" at bounding box center [189, 52] width 64 height 9
click at [164, 52] on div "田杬¹⁹" at bounding box center [189, 52] width 64 height 9
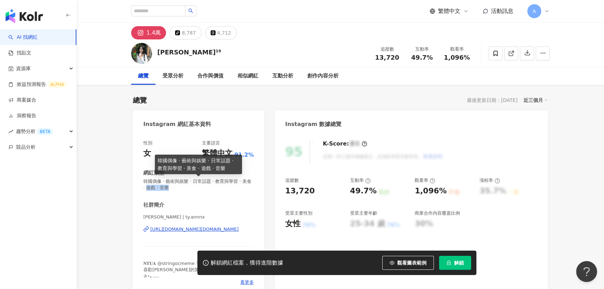
drag, startPoint x: 159, startPoint y: 187, endPoint x: 184, endPoint y: 188, distance: 24.8
click at [184, 188] on span "韓國偶像 · 藝術與娛樂 · 日常話題 · 教育與學習 · 美食 · 遊戲 · 音樂" at bounding box center [198, 184] width 111 height 13
copy span "遊戲 · 音樂"
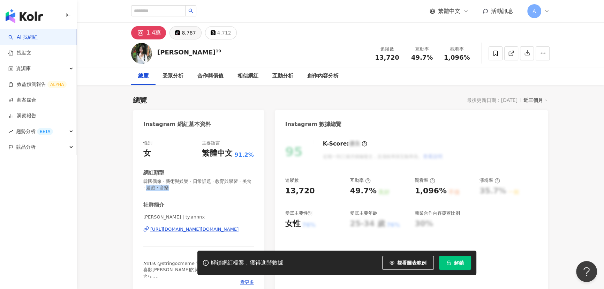
click at [186, 35] on div "8,787" at bounding box center [189, 33] width 14 height 10
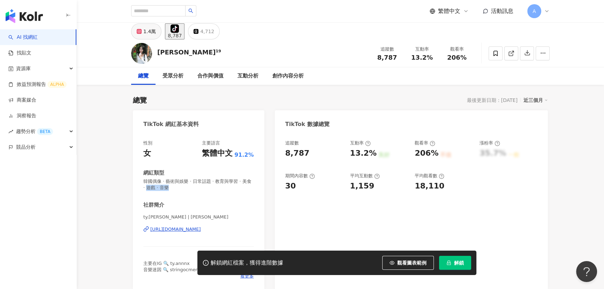
click at [150, 33] on div "1.4萬" at bounding box center [149, 32] width 13 height 10
click at [152, 35] on div "1.4萬" at bounding box center [149, 32] width 13 height 10
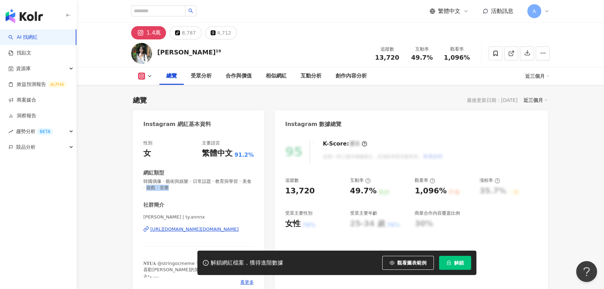
scroll to position [95, 0]
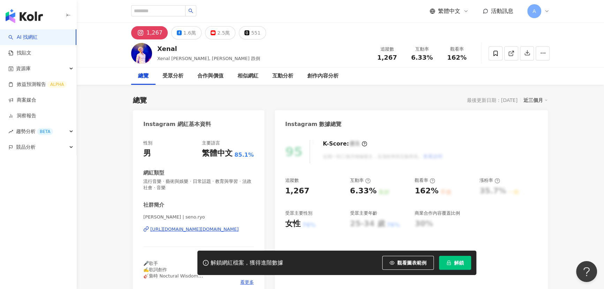
click at [186, 228] on div "[URL][DOMAIN_NAME][DOMAIN_NAME]" at bounding box center [194, 229] width 88 height 6
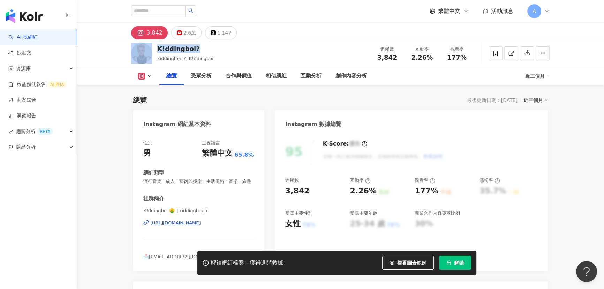
drag, startPoint x: 198, startPoint y: 50, endPoint x: 154, endPoint y: 49, distance: 44.7
click at [154, 49] on div "K!ddingboi? kiddingboi_7, K!ddingboi 追蹤數 3,842 互動率 2.26% 觀看率 177%" at bounding box center [340, 53] width 447 height 28
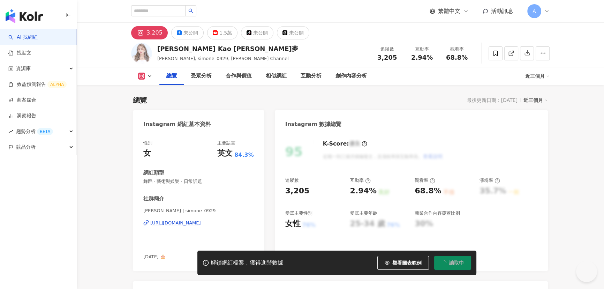
drag, startPoint x: 0, startPoint y: 0, endPoint x: 203, endPoint y: 222, distance: 300.5
click at [201, 222] on div "[URL][DOMAIN_NAME]" at bounding box center [175, 223] width 51 height 6
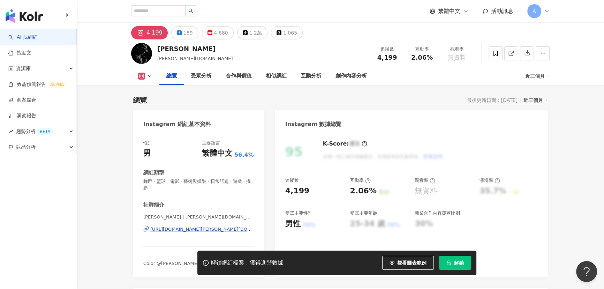
click at [223, 229] on div "[URL][DOMAIN_NAME][PERSON_NAME][DOMAIN_NAME]" at bounding box center [202, 229] width 104 height 6
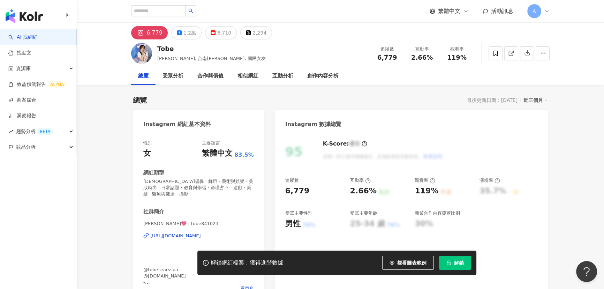
click at [194, 238] on div "[URL][DOMAIN_NAME]" at bounding box center [175, 236] width 51 height 6
drag, startPoint x: 143, startPoint y: 224, endPoint x: 151, endPoint y: 224, distance: 8.0
click at [151, 224] on span "[PERSON_NAME]💖 | tobe841023" at bounding box center [198, 223] width 111 height 6
copy span "[PERSON_NAME]"
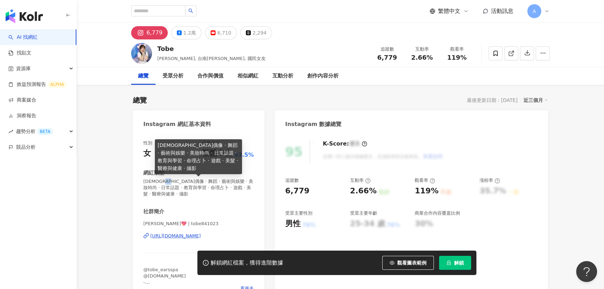
drag, startPoint x: 169, startPoint y: 180, endPoint x: 177, endPoint y: 179, distance: 8.1
click at [177, 179] on span "韓國偶像 · 舞蹈 · 藝術與娛樂 · 美妝時尚 · 日常話題 · 教育與學習 · 命理占卜 · 遊戲 · 美髮 · 醫療與健康 · 攝影" at bounding box center [198, 187] width 111 height 19
copy span "舞蹈"
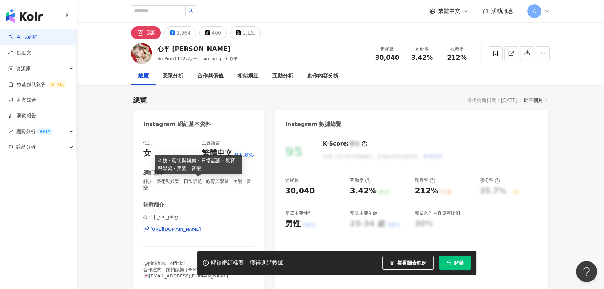
click at [188, 231] on div "[URL][DOMAIN_NAME]" at bounding box center [175, 229] width 51 height 6
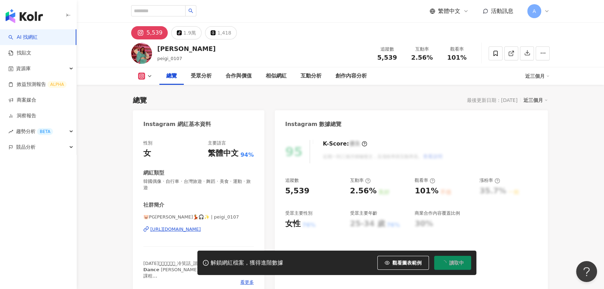
click at [186, 232] on div "https://www.instagram.com/peigi_0107/" at bounding box center [175, 229] width 51 height 6
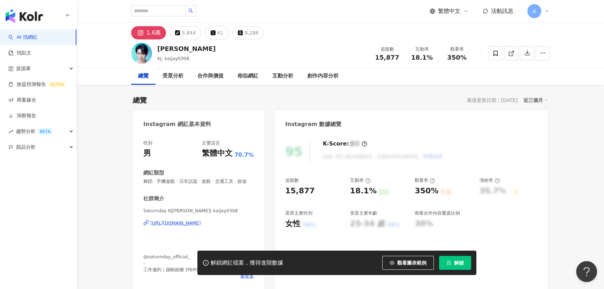
click at [201, 226] on div "[URL][DOMAIN_NAME]" at bounding box center [175, 223] width 51 height 6
drag, startPoint x: 182, startPoint y: 50, endPoint x: 163, endPoint y: 49, distance: 19.6
click at [163, 49] on div "劉凱杰" at bounding box center [186, 48] width 58 height 9
copy div "凱杰"
drag, startPoint x: 144, startPoint y: 218, endPoint x: 185, endPoint y: 218, distance: 40.1
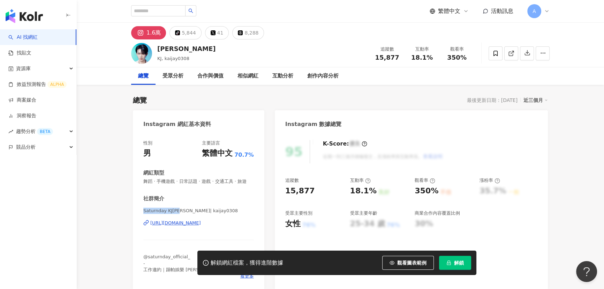
click at [185, 214] on span "Saturnday KJ劉凱杰 | kaijay0308" at bounding box center [198, 211] width 111 height 6
copy span "Saturnday KJ劉凱杰"
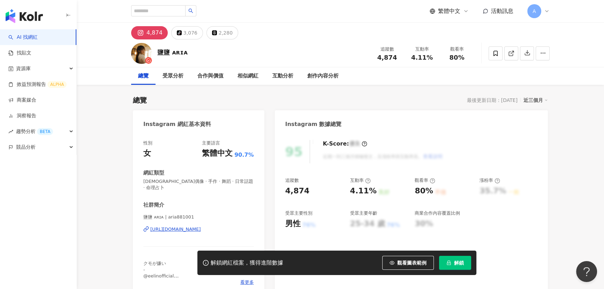
click at [201, 226] on div "[URL][DOMAIN_NAME]" at bounding box center [175, 229] width 51 height 6
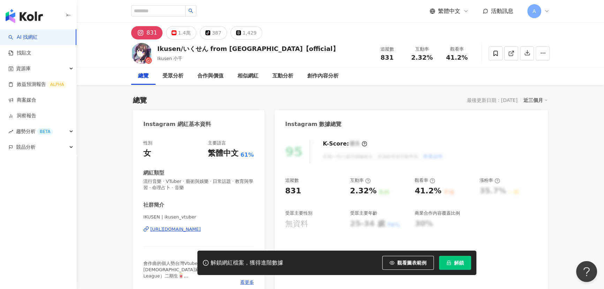
scroll to position [31, 0]
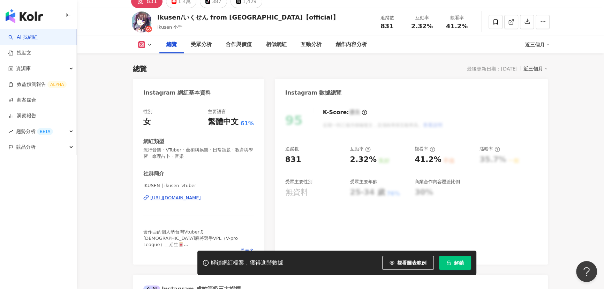
click at [201, 199] on div "https://www.instagram.com/ikusen_vtuber/" at bounding box center [175, 198] width 51 height 6
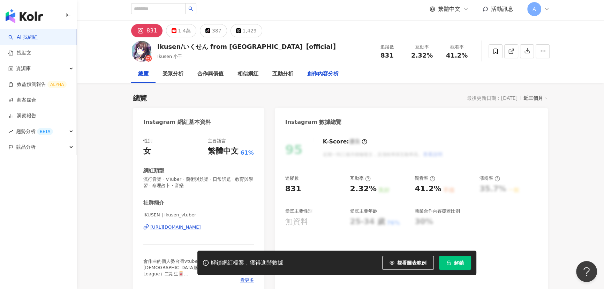
scroll to position [0, 0]
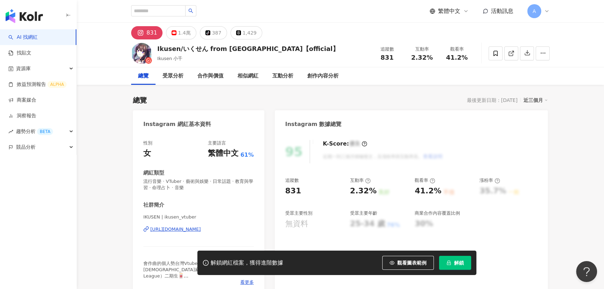
click at [165, 3] on div "繁體中文 活動訊息 A" at bounding box center [340, 11] width 419 height 22
click at [164, 7] on input "search" at bounding box center [158, 10] width 54 height 11
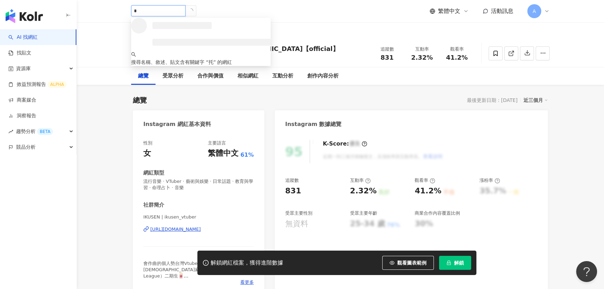
type input "**"
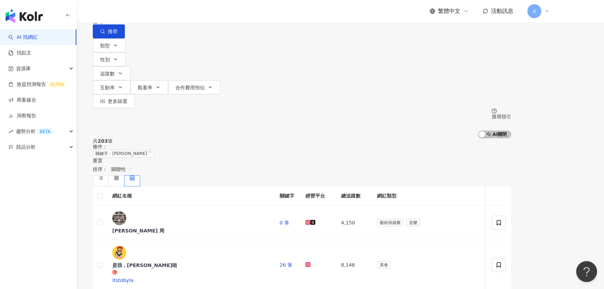
drag, startPoint x: 351, startPoint y: 202, endPoint x: 334, endPoint y: 201, distance: 16.8
copy td "27,376"
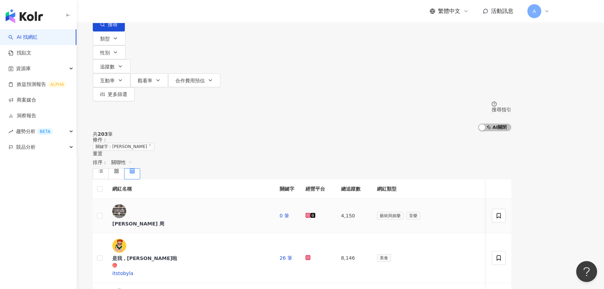
scroll to position [31, 0]
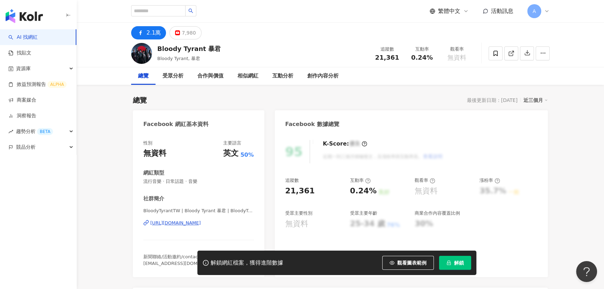
click at [201, 221] on div "https://www.facebook.com/145429878934212" at bounding box center [175, 223] width 51 height 6
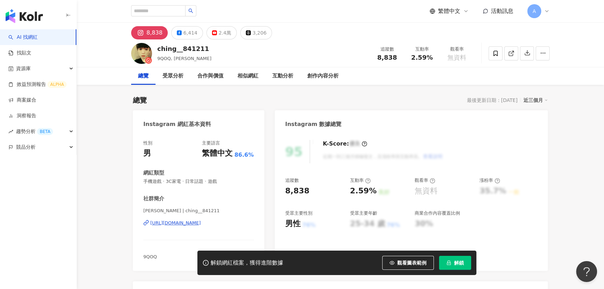
drag, startPoint x: 287, startPoint y: 180, endPoint x: 224, endPoint y: 225, distance: 77.5
click at [201, 225] on div "https://www.instagram.com/ching__841211/" at bounding box center [175, 223] width 51 height 6
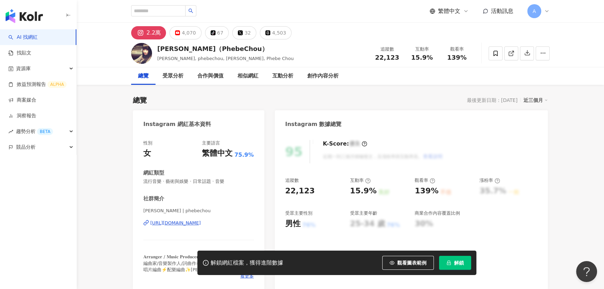
click at [194, 226] on div "[URL][DOMAIN_NAME]" at bounding box center [175, 223] width 51 height 6
